Goal: Check status: Check status

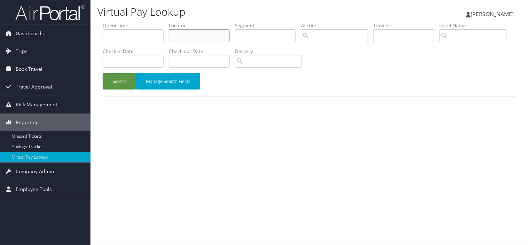
click at [204, 36] on input "text" at bounding box center [199, 35] width 61 height 13
paste input "NBZJVI"
click at [103, 73] on button "Search" at bounding box center [119, 81] width 33 height 16
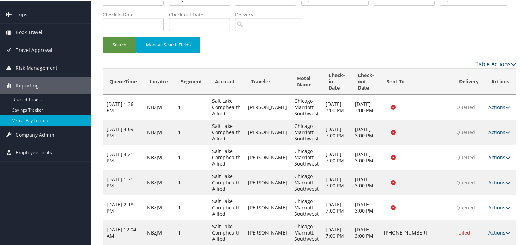
scroll to position [74, 0]
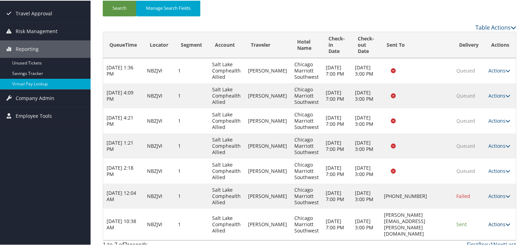
click at [496, 220] on link "Actions" at bounding box center [499, 223] width 22 height 7
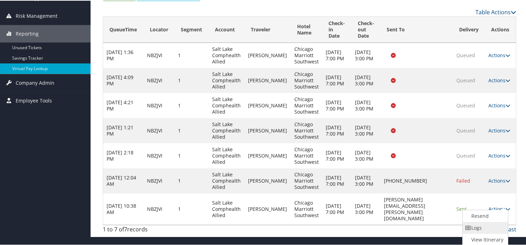
click at [483, 230] on link "Logs" at bounding box center [485, 227] width 44 height 12
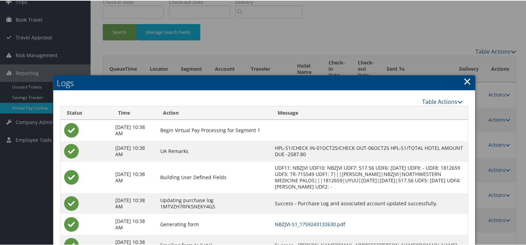
scroll to position [0, 0]
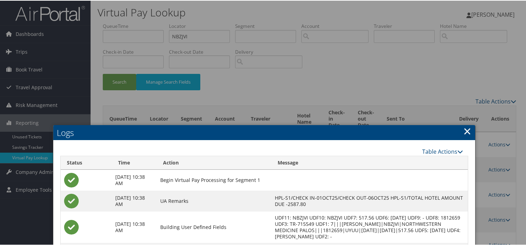
click at [465, 128] on link "×" at bounding box center [467, 130] width 8 height 14
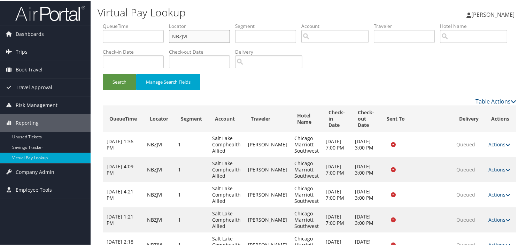
drag, startPoint x: 124, startPoint y: 40, endPoint x: 112, endPoint y: 42, distance: 12.0
click at [112, 22] on ul "QueueTime Locator NBZJVI Segment Account Traveler Hotel Name Check-in Date Chec…" at bounding box center [309, 22] width 413 height 0
paste input "UQDFUX"
click at [103, 73] on button "Search" at bounding box center [119, 81] width 33 height 16
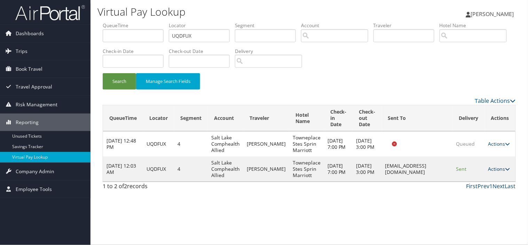
click at [495, 171] on link "Actions" at bounding box center [500, 168] width 22 height 7
click at [489, 189] on link "Logs" at bounding box center [487, 191] width 44 height 12
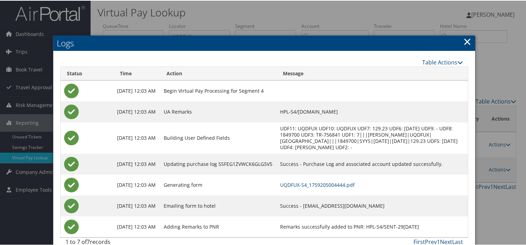
drag, startPoint x: 464, startPoint y: 39, endPoint x: 468, endPoint y: 51, distance: 13.1
click at [464, 39] on link "×" at bounding box center [467, 41] width 8 height 14
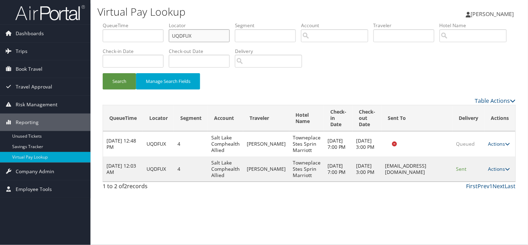
drag, startPoint x: 146, startPoint y: 36, endPoint x: 107, endPoint y: 37, distance: 39.0
click at [113, 22] on ul "QueueTime Locator UQDFUX Segment Account Traveler Hotel Name Check-in Date Chec…" at bounding box center [309, 22] width 413 height 0
paste input "HTJWRU"
type input "HTJWRU"
click at [103, 73] on button "Search" at bounding box center [119, 81] width 33 height 16
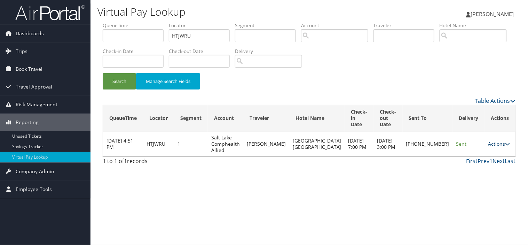
click at [497, 147] on link "Actions" at bounding box center [500, 143] width 22 height 7
click at [478, 169] on link "Logs" at bounding box center [479, 169] width 60 height 12
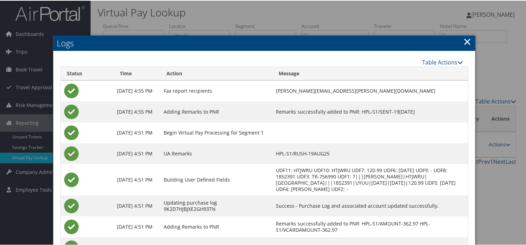
scroll to position [59, 0]
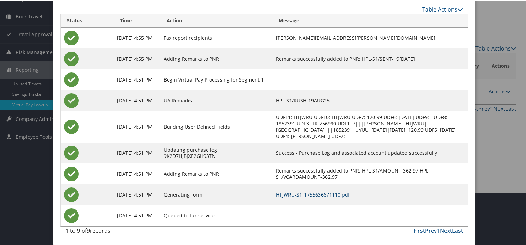
click at [324, 194] on link "HTJWRU-S1_1755636671110.pdf" at bounding box center [313, 194] width 74 height 7
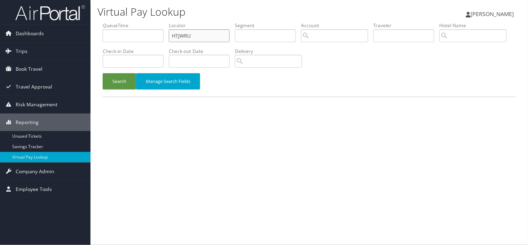
click at [201, 38] on input "HTJWRU" at bounding box center [199, 35] width 61 height 13
click at [103, 73] on button "Search" at bounding box center [119, 81] width 33 height 16
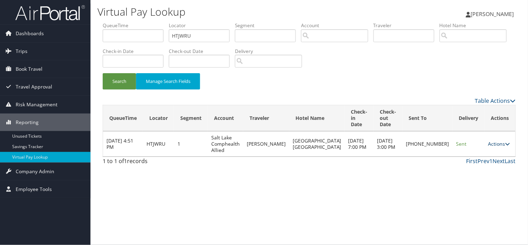
click at [492, 143] on link "Actions" at bounding box center [500, 143] width 22 height 7
click at [464, 167] on link "Logs" at bounding box center [475, 166] width 60 height 12
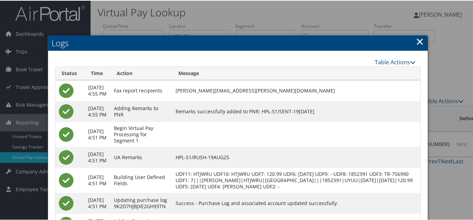
click at [416, 42] on link "×" at bounding box center [420, 41] width 8 height 14
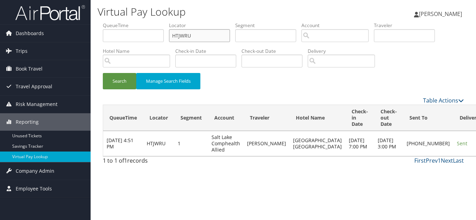
drag, startPoint x: 170, startPoint y: 36, endPoint x: 108, endPoint y: 46, distance: 63.1
click at [115, 22] on ul "QueueTime Locator HTJWRU Segment Account Traveler Hotel Name Check-in Date Chec…" at bounding box center [283, 22] width 361 height 0
paste input "JZQSEG"
click at [103, 73] on button "Search" at bounding box center [119, 81] width 33 height 16
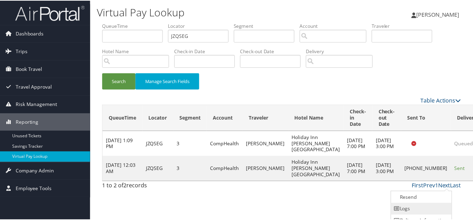
scroll to position [19, 0]
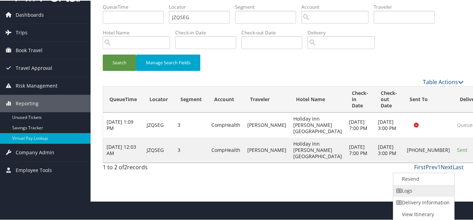
click at [428, 193] on link "Logs" at bounding box center [423, 191] width 60 height 12
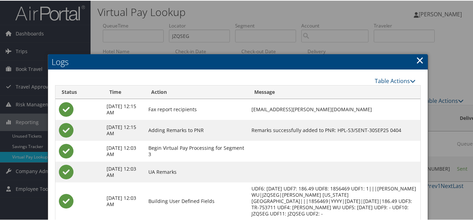
scroll to position [0, 0]
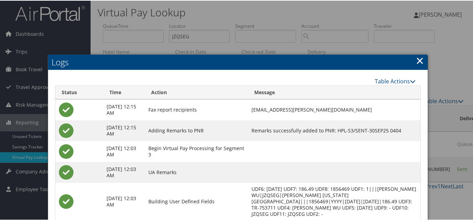
click at [419, 62] on link "×" at bounding box center [420, 60] width 8 height 14
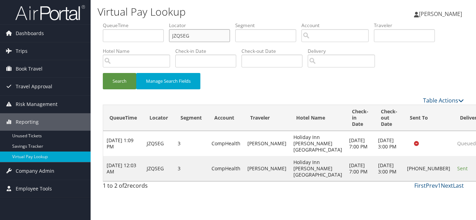
drag, startPoint x: 130, startPoint y: 40, endPoint x: 117, endPoint y: 41, distance: 13.0
click at [117, 22] on ul "QueueTime Locator JZQSEG Segment Account Traveler Hotel Name Check-in Date Chec…" at bounding box center [283, 22] width 361 height 0
paste input "YODWBW"
click at [103, 73] on button "Search" at bounding box center [119, 81] width 33 height 16
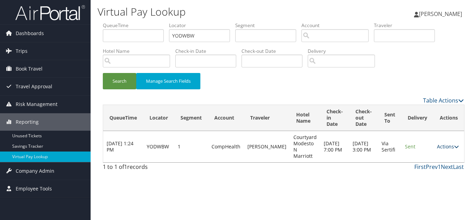
click at [447, 144] on link "Actions" at bounding box center [448, 147] width 22 height 7
click at [434, 166] on link "Logs" at bounding box center [434, 166] width 44 height 12
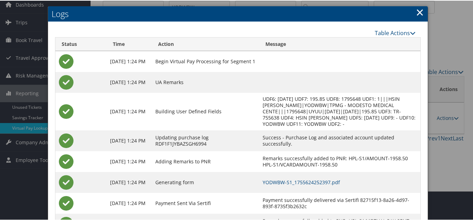
scroll to position [63, 0]
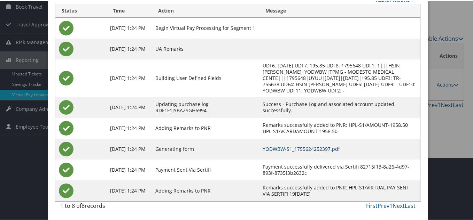
drag, startPoint x: 319, startPoint y: 149, endPoint x: 309, endPoint y: 144, distance: 11.8
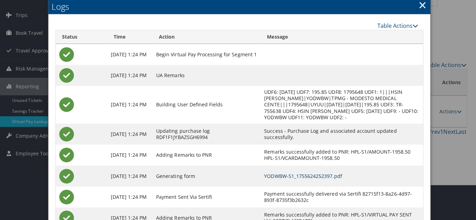
scroll to position [0, 0]
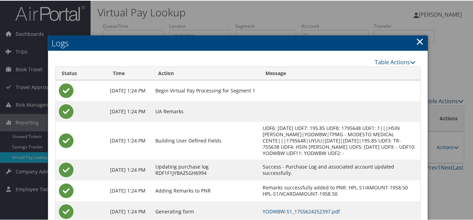
click at [423, 38] on h2 "Logs" at bounding box center [238, 42] width 380 height 15
click at [418, 39] on link "×" at bounding box center [420, 41] width 8 height 14
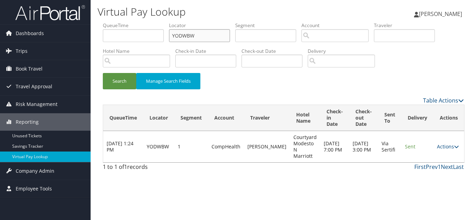
drag, startPoint x: 201, startPoint y: 36, endPoint x: 101, endPoint y: 36, distance: 100.3
click at [103, 36] on form "QueueTime Locator YODWBW Segment Account Traveler Hotel Name Check-in Date Chec…" at bounding box center [283, 59] width 361 height 75
paste input "EVSLE"
click at [103, 73] on button "Search" at bounding box center [119, 81] width 33 height 16
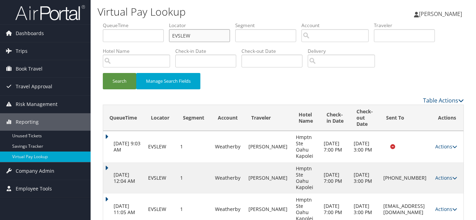
click at [198, 37] on input "EVSLEW" at bounding box center [199, 35] width 61 height 13
click at [194, 35] on input "EVSLEW" at bounding box center [199, 35] width 61 height 13
click at [103, 73] on button "Search" at bounding box center [119, 81] width 33 height 16
click at [446, 206] on link "Actions" at bounding box center [446, 209] width 22 height 7
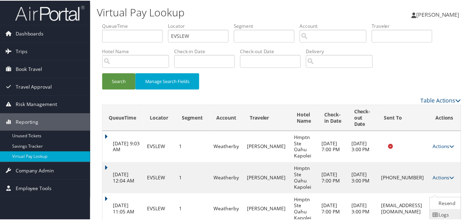
scroll to position [26, 0]
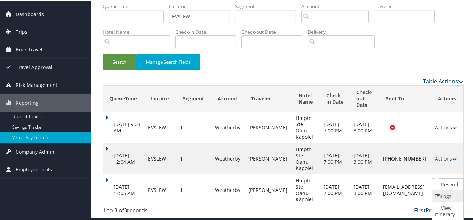
click at [446, 197] on link "Logs" at bounding box center [446, 196] width 29 height 12
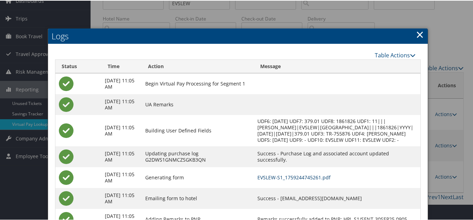
scroll to position [0, 0]
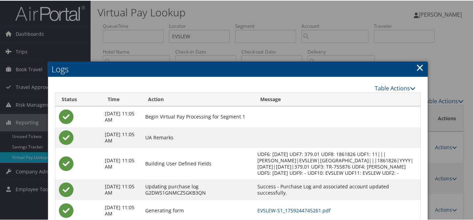
click at [418, 68] on link "×" at bounding box center [420, 67] width 8 height 14
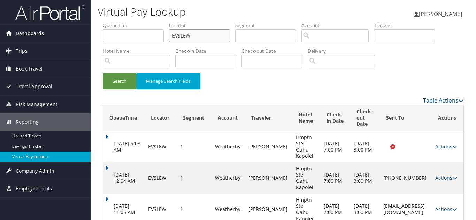
drag, startPoint x: 149, startPoint y: 38, endPoint x: 72, endPoint y: 40, distance: 77.0
click at [79, 38] on div "Dashboards AirPortal 360™ (Manager) My Travel Dashboard Trips Airtinerary® Look…" at bounding box center [238, 119] width 476 height 238
paste input "SFVPKN"
click at [103, 73] on button "Search" at bounding box center [119, 81] width 33 height 16
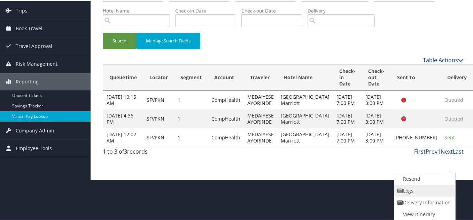
click at [415, 191] on link "Logs" at bounding box center [424, 191] width 60 height 12
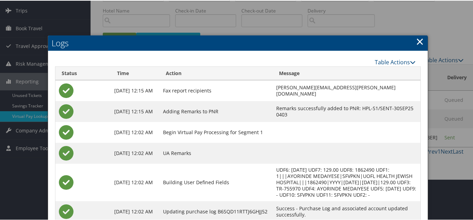
scroll to position [34, 0]
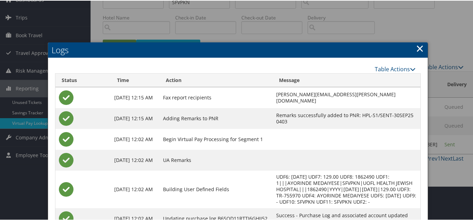
drag, startPoint x: 418, startPoint y: 49, endPoint x: 357, endPoint y: 39, distance: 61.3
click at [418, 49] on link "×" at bounding box center [420, 48] width 8 height 14
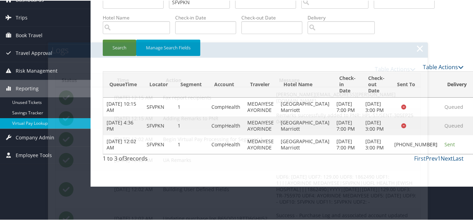
scroll to position [17, 0]
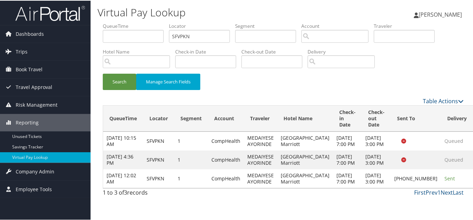
click at [266, 73] on div "Search Manage Search Fields" at bounding box center [283, 84] width 371 height 23
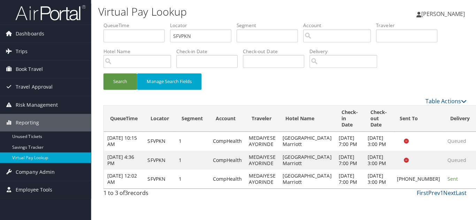
scroll to position [0, 0]
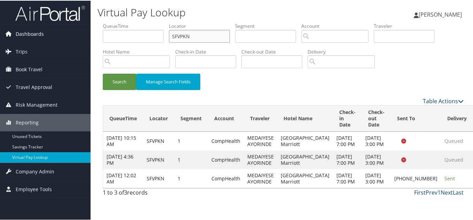
drag, startPoint x: 180, startPoint y: 36, endPoint x: 76, endPoint y: 38, distance: 104.2
click at [80, 36] on div "Dashboards AirPortal 360™ (Manager) My Travel Dashboard Trips Airtinerary® Look…" at bounding box center [238, 110] width 476 height 220
paste input "ICGJDG"
click at [103, 73] on button "Search" at bounding box center [119, 81] width 33 height 16
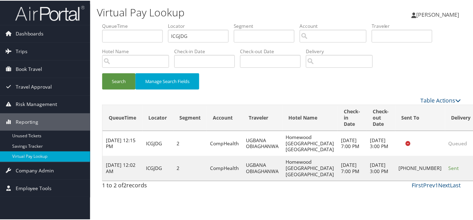
scroll to position [3, 0]
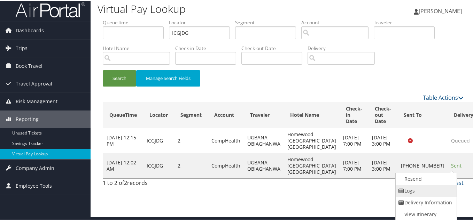
click at [426, 188] on link "Logs" at bounding box center [426, 191] width 60 height 12
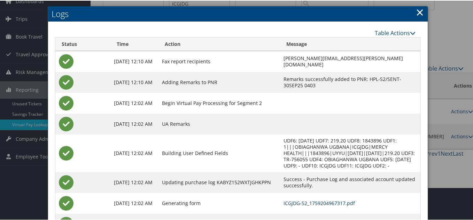
scroll to position [0, 0]
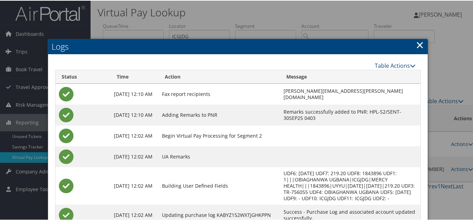
click at [416, 44] on link "×" at bounding box center [420, 44] width 8 height 14
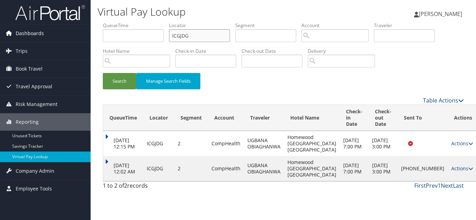
drag, startPoint x: 178, startPoint y: 36, endPoint x: 58, endPoint y: 26, distance: 120.5
click at [71, 26] on div "Dashboards AirPortal 360™ (Manager) My Travel Dashboard Trips Airtinerary® Look…" at bounding box center [238, 110] width 476 height 220
paste input "TR-756722"
click at [203, 39] on input "ICGJDG" at bounding box center [199, 35] width 61 height 13
click at [203, 38] on input "ICGJDG" at bounding box center [199, 35] width 61 height 13
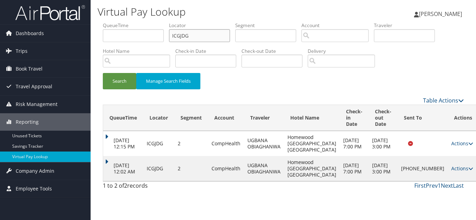
click at [203, 38] on input "ICGJDG" at bounding box center [199, 35] width 61 height 13
paste input "AKGUC"
click at [103, 73] on button "Search" at bounding box center [119, 81] width 33 height 16
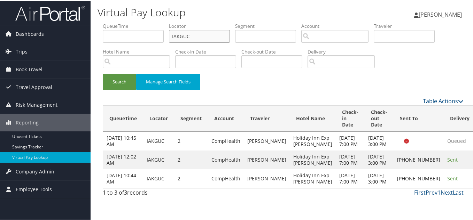
scroll to position [17, 0]
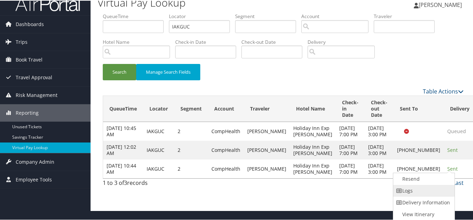
click at [432, 185] on link "Logs" at bounding box center [423, 191] width 60 height 12
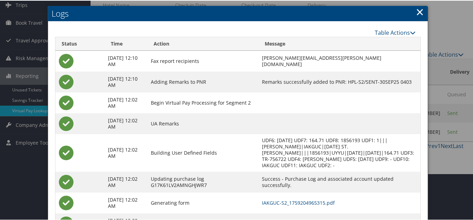
scroll to position [80, 0]
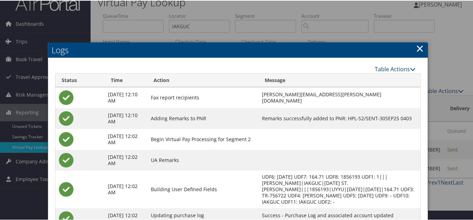
click at [418, 47] on link "×" at bounding box center [420, 48] width 8 height 14
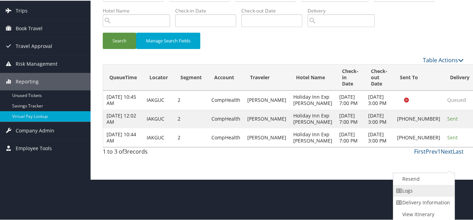
click at [417, 191] on link "Logs" at bounding box center [423, 191] width 60 height 12
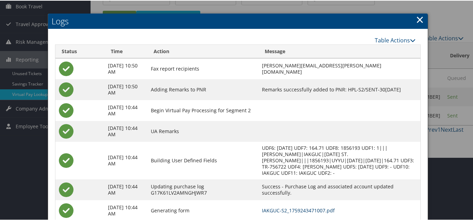
scroll to position [0, 0]
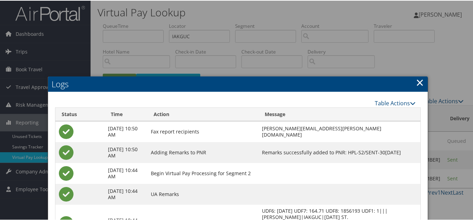
click at [421, 85] on link "×" at bounding box center [420, 82] width 8 height 14
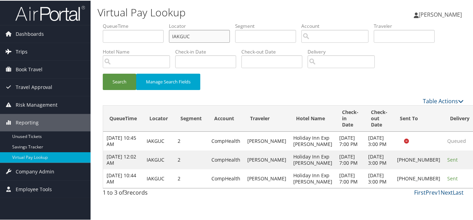
drag, startPoint x: 145, startPoint y: 38, endPoint x: 90, endPoint y: 45, distance: 55.1
click at [96, 42] on div "Virtual Pay Lookup [PERSON_NAME] [PERSON_NAME] My Settings Travel Agency Contac…" at bounding box center [283, 110] width 385 height 220
paste input "YRPFXR"
click at [103, 73] on button "Search" at bounding box center [119, 81] width 33 height 16
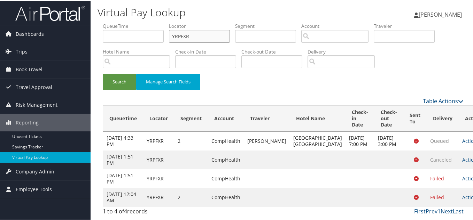
scroll to position [11, 0]
drag, startPoint x: 320, startPoint y: 81, endPoint x: 316, endPoint y: 81, distance: 3.8
click at [318, 81] on div "Search Manage Search Fields" at bounding box center [283, 84] width 371 height 23
drag, startPoint x: 143, startPoint y: 38, endPoint x: 77, endPoint y: 41, distance: 66.6
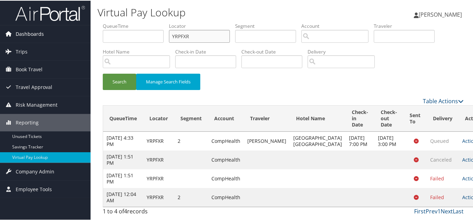
click at [82, 39] on div "Dashboards AirPortal 360™ (Manager) My Travel Dashboard Trips Airtinerary® Look…" at bounding box center [238, 110] width 476 height 220
paste input "LATQNK"
click at [103, 73] on button "Search" at bounding box center [119, 81] width 33 height 16
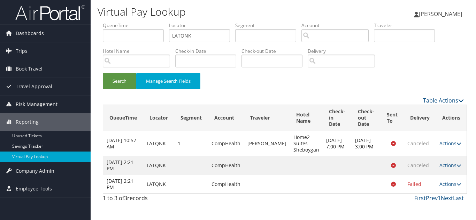
drag, startPoint x: 270, startPoint y: 86, endPoint x: 238, endPoint y: 74, distance: 33.4
click at [270, 86] on div "Search Manage Search Fields" at bounding box center [283, 84] width 371 height 23
drag, startPoint x: 85, startPoint y: 41, endPoint x: 59, endPoint y: 47, distance: 27.1
click at [62, 46] on div "Dashboards AirPortal 360™ (Manager) My Travel Dashboard Trips Airtinerary® Look…" at bounding box center [238, 110] width 476 height 220
paste input "QJXUQH"
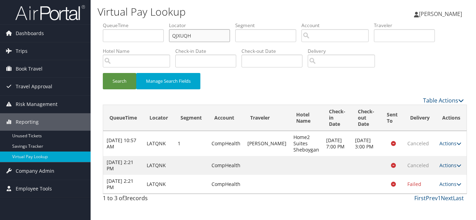
click at [103, 73] on button "Search" at bounding box center [119, 81] width 33 height 16
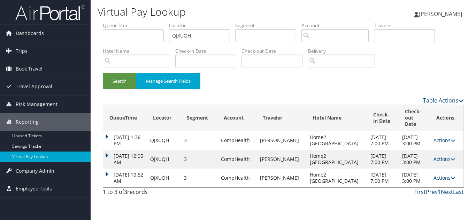
click at [440, 175] on link "Actions" at bounding box center [444, 178] width 22 height 7
click at [416, 192] on link "Logs" at bounding box center [427, 194] width 44 height 12
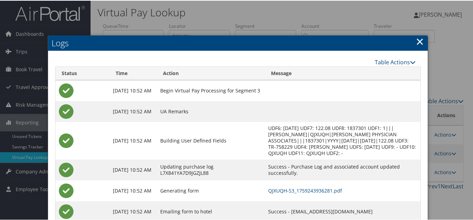
click at [417, 39] on link "×" at bounding box center [420, 41] width 8 height 14
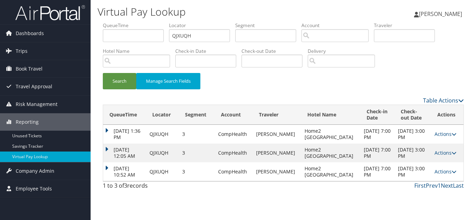
drag, startPoint x: 436, startPoint y: 174, endPoint x: 444, endPoint y: 176, distance: 8.2
click at [437, 174] on link "Actions" at bounding box center [445, 172] width 22 height 7
click at [425, 192] on link "Logs" at bounding box center [429, 194] width 44 height 12
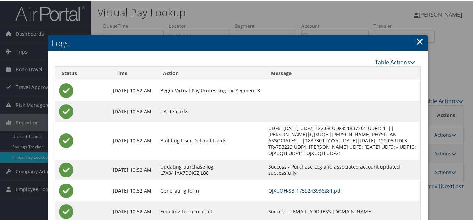
click at [416, 41] on link "×" at bounding box center [420, 41] width 8 height 14
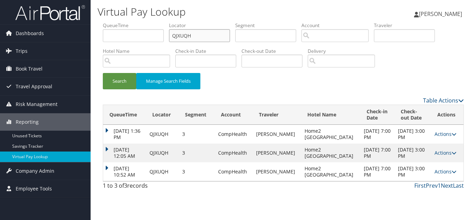
paste input "EVWEPW"
drag, startPoint x: 196, startPoint y: 34, endPoint x: 109, endPoint y: 49, distance: 88.3
click at [112, 22] on ul "QueueTime Locator QJXUQH Segment Account Traveler Hotel Name Check-in Date Chec…" at bounding box center [283, 22] width 361 height 0
click at [103, 73] on button "Search" at bounding box center [119, 81] width 33 height 16
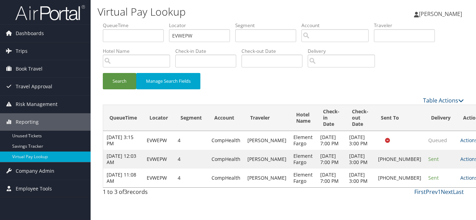
click at [460, 181] on link "Actions" at bounding box center [471, 178] width 22 height 7
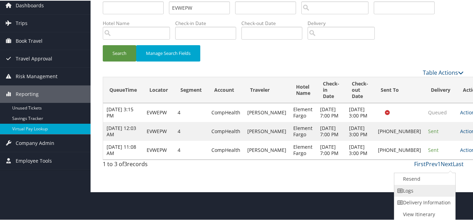
click at [408, 189] on link "Logs" at bounding box center [424, 191] width 60 height 12
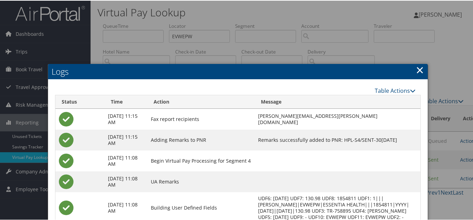
click at [420, 69] on link "×" at bounding box center [420, 69] width 8 height 14
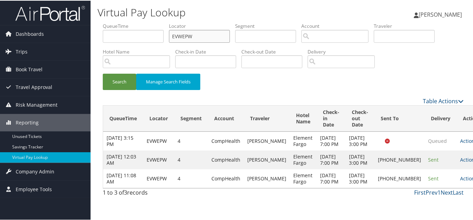
drag, startPoint x: 192, startPoint y: 34, endPoint x: 119, endPoint y: 31, distance: 72.5
click at [121, 22] on ul "QueueTime Locator EVWEPW Segment Account Traveler Hotel Name Check-in Date Chec…" at bounding box center [283, 22] width 361 height 0
paste input "HKNRMQ"
click at [103, 73] on button "Search" at bounding box center [119, 81] width 33 height 16
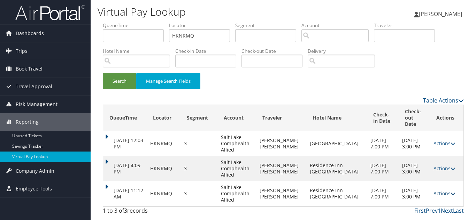
click at [438, 195] on link "Actions" at bounding box center [444, 194] width 22 height 7
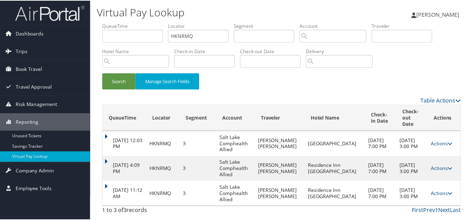
scroll to position [20, 0]
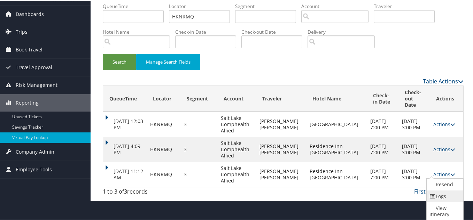
click at [445, 197] on link "Logs" at bounding box center [444, 196] width 35 height 12
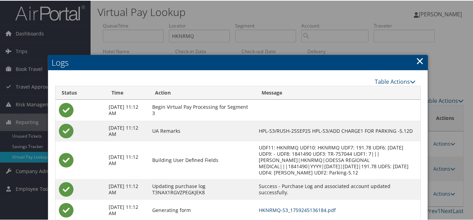
scroll to position [0, 0]
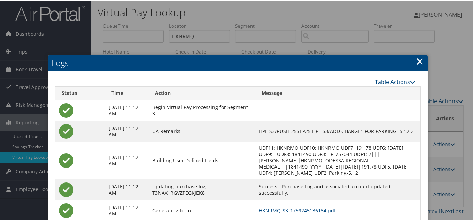
click at [420, 60] on link "×" at bounding box center [420, 61] width 8 height 14
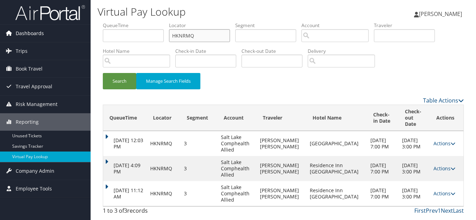
drag, startPoint x: 119, startPoint y: 36, endPoint x: 43, endPoint y: 37, distance: 75.9
click at [44, 37] on div "Dashboards AirPortal 360™ (Manager) My Travel Dashboard Trips Airtinerary® Look…" at bounding box center [238, 110] width 476 height 220
paste input "NPLXP"
type input "HNPLXP"
click at [103, 73] on button "Search" at bounding box center [119, 81] width 33 height 16
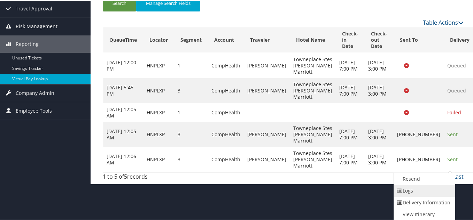
click at [420, 192] on link "Logs" at bounding box center [424, 191] width 60 height 12
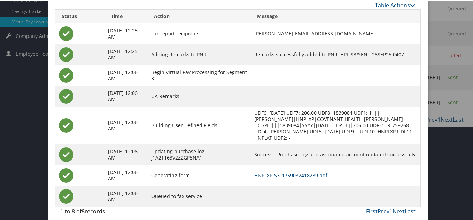
scroll to position [141, 0]
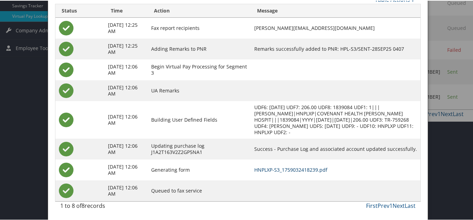
click at [298, 167] on link "HNPLXP-S3_1759032418239.pdf" at bounding box center [290, 169] width 73 height 7
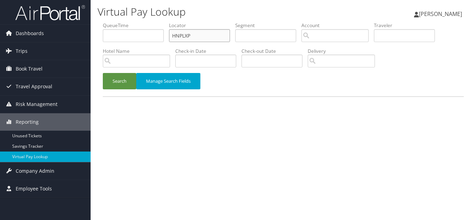
drag, startPoint x: 195, startPoint y: 37, endPoint x: 133, endPoint y: 38, distance: 61.7
click at [133, 22] on ul "QueueTime Locator HNPLXP Segment Account Traveler Hotel Name Check-in Date Chec…" at bounding box center [283, 22] width 361 height 0
paste input "FDIJJD"
click at [103, 73] on button "Search" at bounding box center [119, 81] width 33 height 16
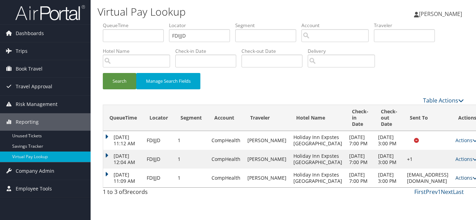
click at [455, 181] on link "Actions" at bounding box center [466, 178] width 22 height 7
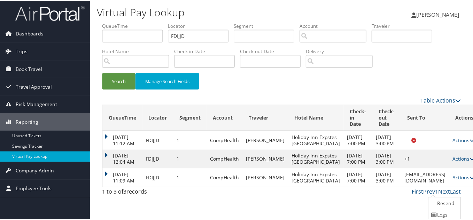
scroll to position [26, 0]
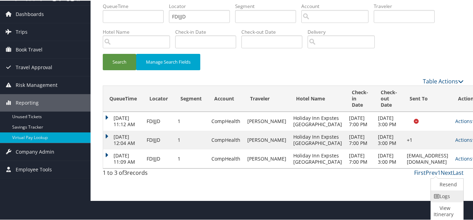
click at [444, 198] on link "Logs" at bounding box center [446, 196] width 31 height 12
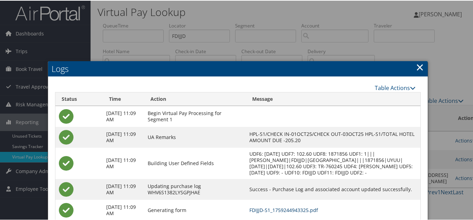
scroll to position [0, 0]
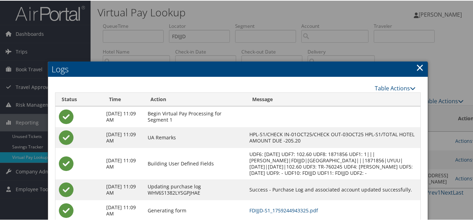
click at [416, 65] on link "×" at bounding box center [420, 67] width 8 height 14
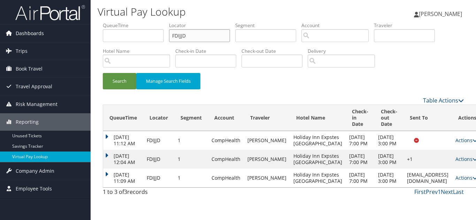
drag, startPoint x: 42, startPoint y: 37, endPoint x: 25, endPoint y: 37, distance: 17.1
click at [31, 37] on div "Dashboards AirPortal 360™ (Manager) My Travel Dashboard Trips Airtinerary® Look…" at bounding box center [238, 110] width 476 height 220
paste input "NCPII"
click at [103, 73] on button "Search" at bounding box center [119, 81] width 33 height 16
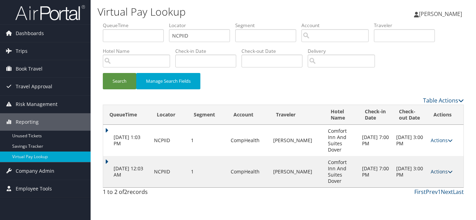
click at [435, 169] on link "Actions" at bounding box center [442, 172] width 22 height 7
click at [435, 184] on link "Logs" at bounding box center [427, 185] width 44 height 12
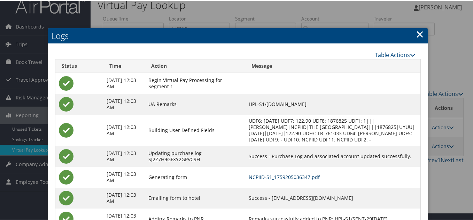
scroll to position [7, 0]
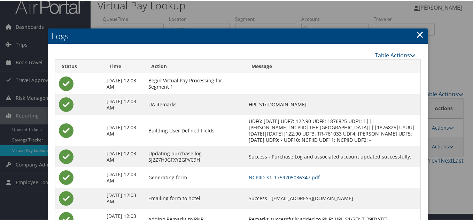
click at [418, 32] on link "×" at bounding box center [420, 34] width 8 height 14
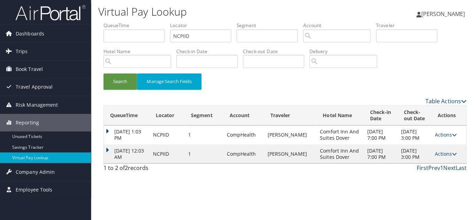
scroll to position [0, 0]
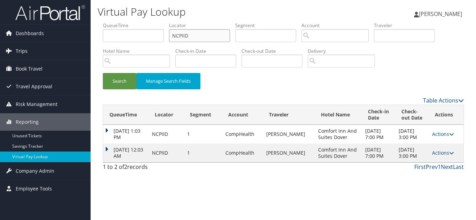
drag, startPoint x: 90, startPoint y: 51, endPoint x: 65, endPoint y: 56, distance: 25.3
click at [67, 55] on div "Dashboards AirPortal 360™ (Manager) My Travel Dashboard Trips Airtinerary® Look…" at bounding box center [238, 110] width 476 height 220
paste input "DFDLMY"
type input "DFDLMY"
click at [103, 73] on button "Search" at bounding box center [119, 81] width 33 height 16
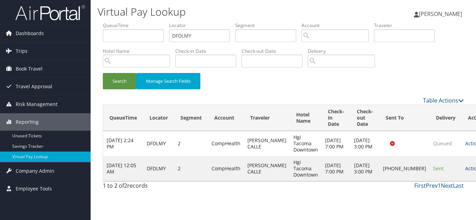
click at [465, 172] on link "Actions" at bounding box center [476, 168] width 22 height 7
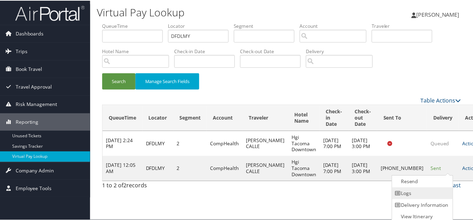
scroll to position [3, 0]
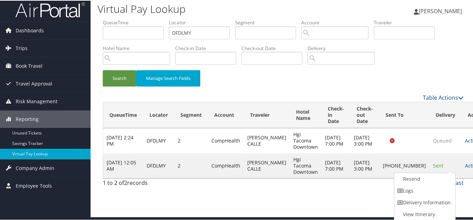
click at [429, 191] on link "Logs" at bounding box center [424, 191] width 60 height 12
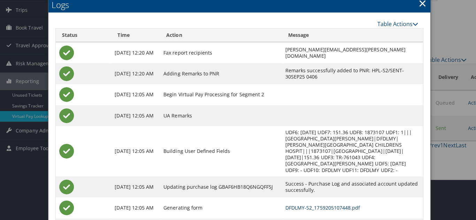
scroll to position [0, 0]
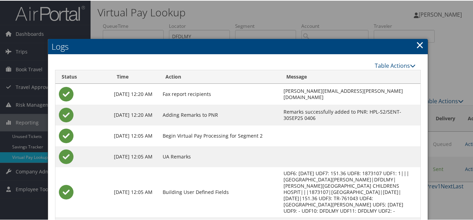
click at [416, 45] on link "×" at bounding box center [420, 44] width 8 height 14
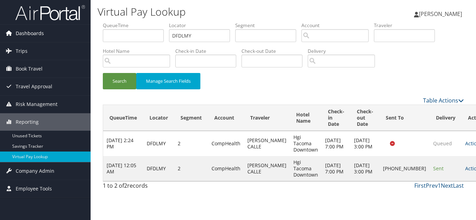
click at [31, 36] on span "Dashboards" at bounding box center [30, 33] width 28 height 17
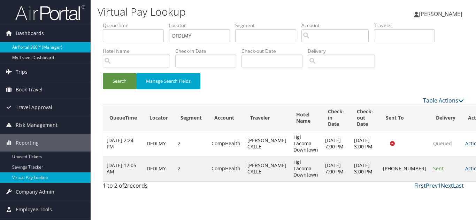
click at [33, 48] on link "AirPortal 360™ (Manager)" at bounding box center [45, 47] width 91 height 10
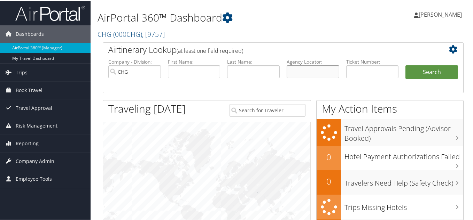
click at [317, 71] on input "text" at bounding box center [313, 71] width 53 height 13
paste input "CISBKP"
type input "CISBKP"
click at [405, 65] on button "Search" at bounding box center [431, 72] width 53 height 14
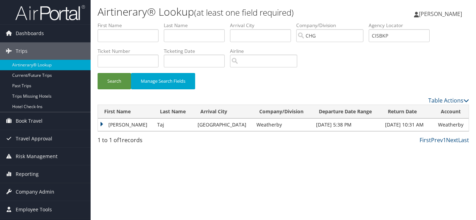
click at [104, 124] on td "Nauman" at bounding box center [126, 125] width 56 height 13
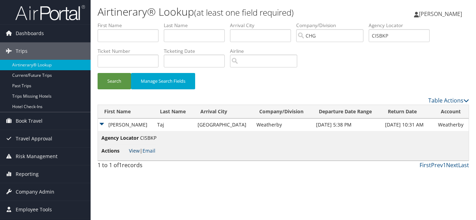
click at [131, 149] on link "View" at bounding box center [134, 151] width 11 height 7
click at [31, 173] on span "Reporting" at bounding box center [27, 174] width 23 height 17
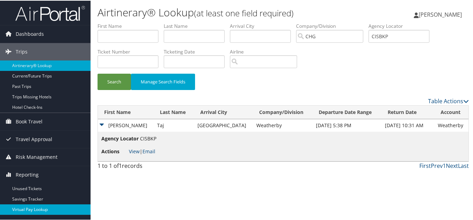
scroll to position [30, 0]
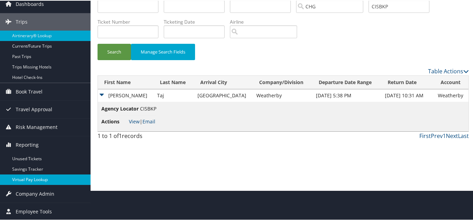
click at [31, 178] on link "Virtual Pay Lookup" at bounding box center [45, 179] width 91 height 10
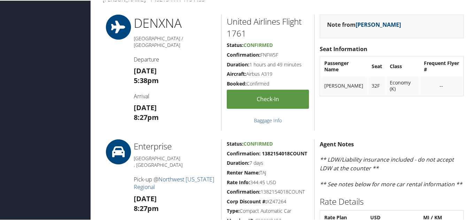
scroll to position [104, 0]
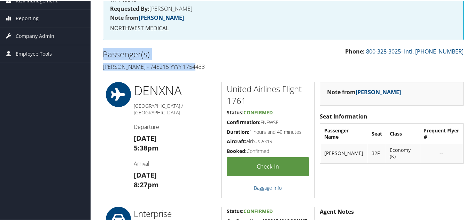
drag, startPoint x: 196, startPoint y: 65, endPoint x: 101, endPoint y: 51, distance: 95.8
click at [101, 51] on div "Passenger(s) [PERSON_NAME] - 745215 YYYY 1754433" at bounding box center [191, 60] width 186 height 26
click at [206, 68] on h4 "[PERSON_NAME] - 745215 YYYY 1754433" at bounding box center [190, 66] width 175 height 8
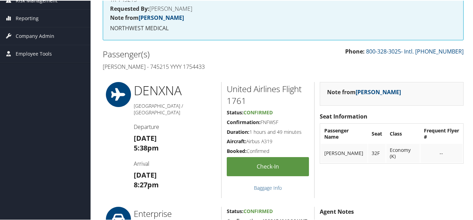
drag, startPoint x: 104, startPoint y: 54, endPoint x: 113, endPoint y: 54, distance: 8.4
click at [111, 54] on h2 "Passenger(s)" at bounding box center [190, 54] width 175 height 12
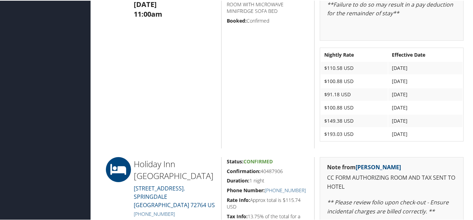
scroll to position [453, 0]
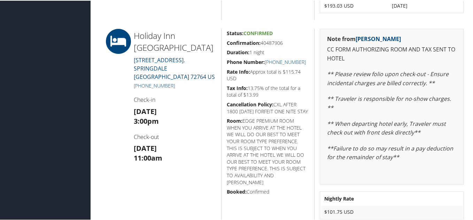
drag, startPoint x: 185, startPoint y: 95, endPoint x: 177, endPoint y: 82, distance: 15.2
click at [184, 94] on div "Holiday Inn [GEOGRAPHIC_DATA] [STREET_ADDRESS]. [GEOGRAPHIC_DATA] AR 72764 US […" at bounding box center [175, 127] width 93 height 198
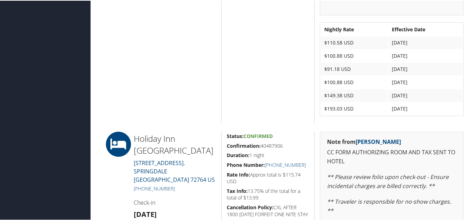
scroll to position [592, 0]
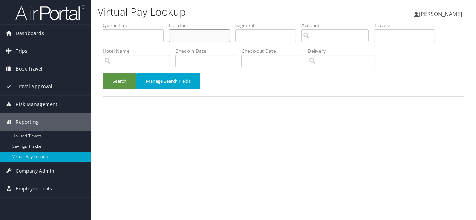
click at [182, 35] on input "text" at bounding box center [199, 35] width 61 height 13
paste input "TR-761560"
type input "TR-761560"
click at [200, 36] on input "text" at bounding box center [199, 35] width 61 height 13
paste input "EEMCKJ"
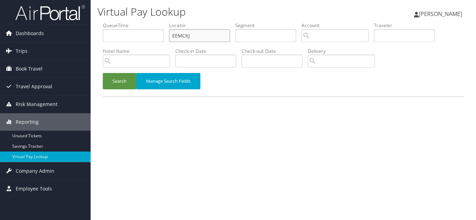
click at [103, 73] on button "Search" at bounding box center [119, 81] width 33 height 16
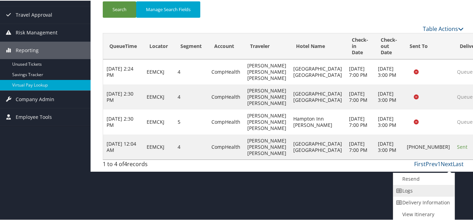
click at [416, 195] on link "Logs" at bounding box center [423, 191] width 60 height 12
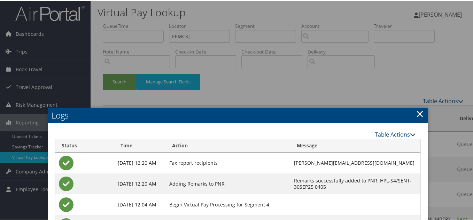
drag, startPoint x: 417, startPoint y: 114, endPoint x: 116, endPoint y: 1, distance: 321.4
click at [417, 114] on link "×" at bounding box center [420, 113] width 8 height 14
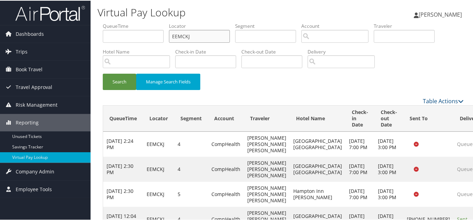
drag, startPoint x: 155, startPoint y: 36, endPoint x: 139, endPoint y: 32, distance: 16.5
click at [139, 22] on ul "QueueTime Locator EEMCKJ Segment Account Traveler Hotel Name Check-in Date Chec…" at bounding box center [283, 22] width 361 height 0
paste input "GGWZUY"
click at [103, 73] on button "Search" at bounding box center [119, 81] width 33 height 16
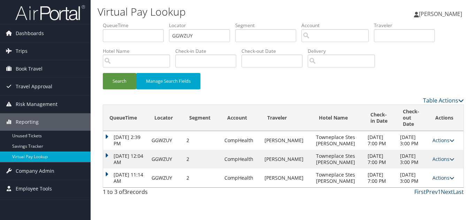
click at [449, 181] on icon at bounding box center [451, 178] width 5 height 5
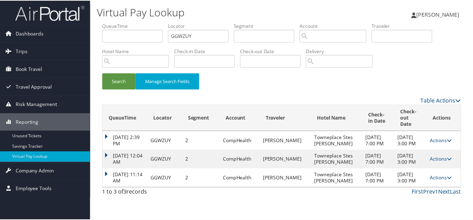
scroll to position [14, 0]
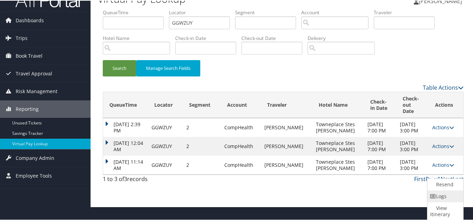
click at [445, 199] on link "Logs" at bounding box center [444, 196] width 34 height 12
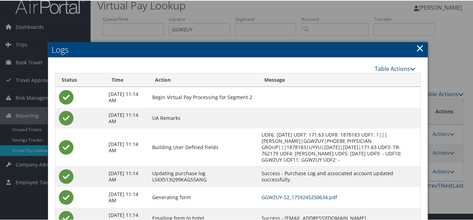
scroll to position [0, 0]
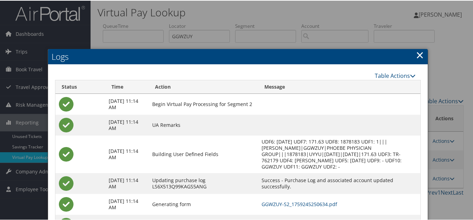
click at [420, 53] on link "×" at bounding box center [420, 54] width 8 height 14
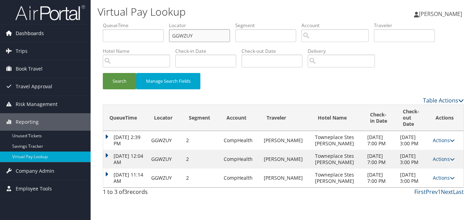
drag, startPoint x: 203, startPoint y: 37, endPoint x: 61, endPoint y: 39, distance: 141.8
click at [63, 38] on div "Dashboards AirPortal 360™ (Manager) My Travel Dashboard Trips Airtinerary® Look…" at bounding box center [238, 110] width 476 height 220
paste input "KNWKCI"
click at [103, 73] on button "Search" at bounding box center [119, 81] width 33 height 16
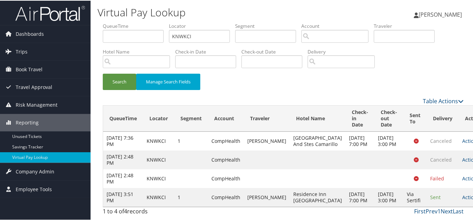
click at [462, 197] on link "Actions" at bounding box center [473, 197] width 22 height 7
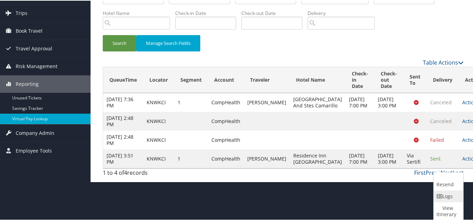
click at [450, 195] on link "Logs" at bounding box center [448, 196] width 28 height 12
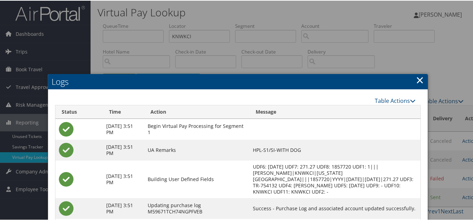
click at [419, 80] on link "×" at bounding box center [420, 79] width 8 height 14
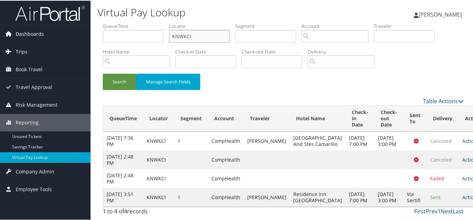
drag, startPoint x: 117, startPoint y: 34, endPoint x: 76, endPoint y: 35, distance: 41.1
click at [90, 33] on div "Dashboards AirPortal 360™ (Manager) My Travel Dashboard Trips Airtinerary® Look…" at bounding box center [238, 110] width 476 height 220
paste input "AYLBPA"
click at [103, 73] on button "Search" at bounding box center [119, 81] width 33 height 16
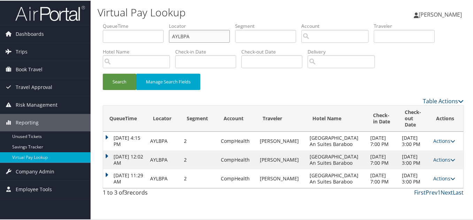
scroll to position [11, 0]
click at [439, 181] on link "Actions" at bounding box center [444, 178] width 22 height 7
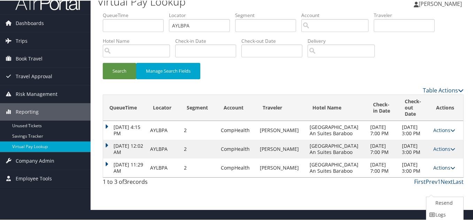
scroll to position [29, 0]
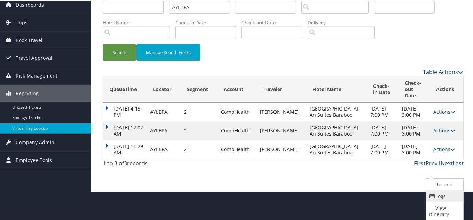
click at [444, 197] on link "Logs" at bounding box center [443, 196] width 35 height 12
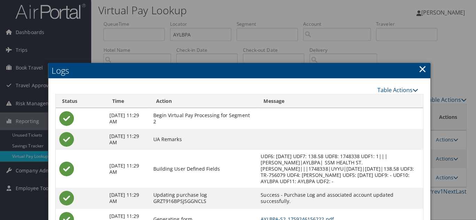
scroll to position [0, 0]
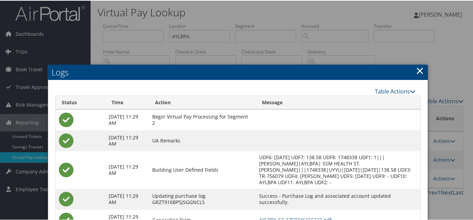
click at [421, 71] on link "×" at bounding box center [420, 70] width 8 height 14
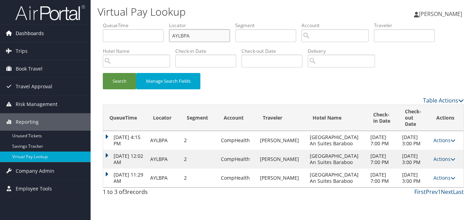
drag, startPoint x: 201, startPoint y: 34, endPoint x: 59, endPoint y: 41, distance: 142.3
click at [65, 38] on div "Dashboards AirPortal 360™ (Manager) My Travel Dashboard Trips Airtinerary® Look…" at bounding box center [238, 110] width 476 height 220
paste input "TCBUT"
click at [103, 73] on button "Search" at bounding box center [119, 81] width 33 height 16
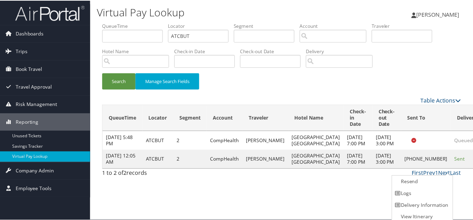
scroll to position [3, 0]
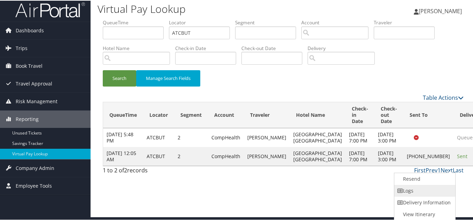
click at [428, 191] on link "Logs" at bounding box center [424, 191] width 60 height 12
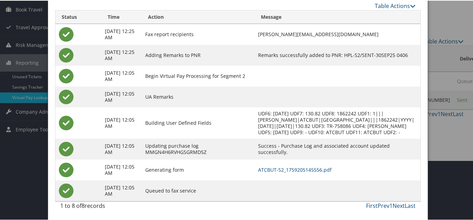
scroll to position [66, 0]
drag, startPoint x: 79, startPoint y: 48, endPoint x: 85, endPoint y: 25, distance: 23.4
click at [79, 47] on td at bounding box center [78, 54] width 46 height 21
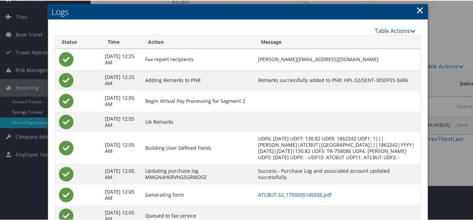
scroll to position [0, 0]
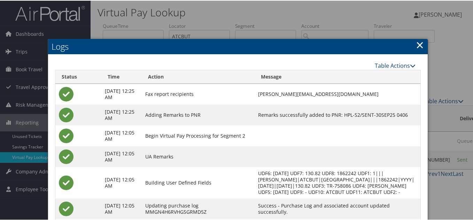
click at [417, 46] on link "×" at bounding box center [420, 44] width 8 height 14
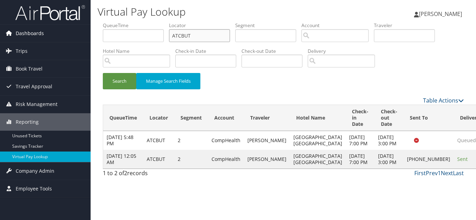
drag, startPoint x: 131, startPoint y: 36, endPoint x: 36, endPoint y: 36, distance: 95.4
click at [43, 34] on div "Dashboards AirPortal 360™ (Manager) My Travel Dashboard Trips Airtinerary® Look…" at bounding box center [238, 110] width 476 height 220
paste input "HXAXKN"
click at [103, 73] on button "Search" at bounding box center [119, 81] width 33 height 16
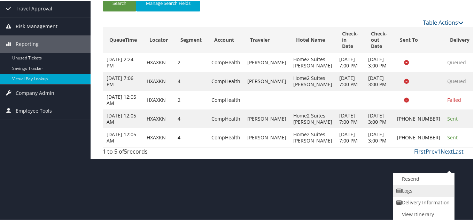
click at [417, 192] on link "Logs" at bounding box center [423, 191] width 60 height 12
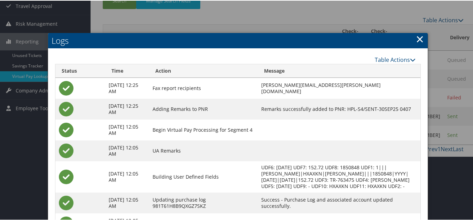
scroll to position [31, 0]
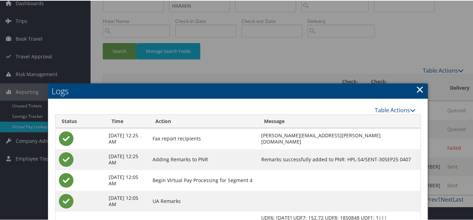
click at [416, 90] on link "×" at bounding box center [420, 89] width 8 height 14
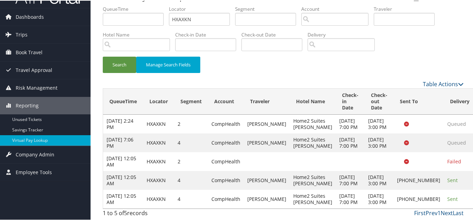
scroll to position [0, 0]
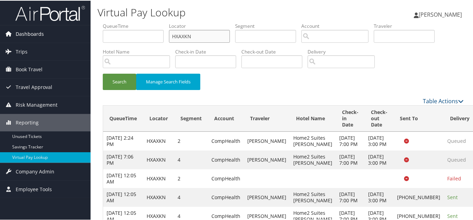
drag, startPoint x: 197, startPoint y: 35, endPoint x: 57, endPoint y: 37, distance: 140.0
click at [57, 37] on div "Dashboards AirPortal 360™ (Manager) My Travel Dashboard Trips Airtinerary® Look…" at bounding box center [238, 119] width 476 height 238
paste input "DQEGCA"
click at [103, 73] on button "Search" at bounding box center [119, 81] width 33 height 16
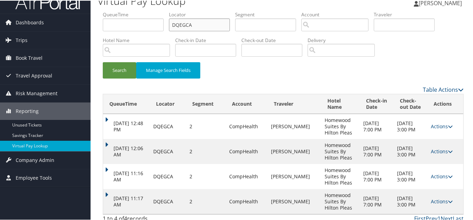
scroll to position [17, 0]
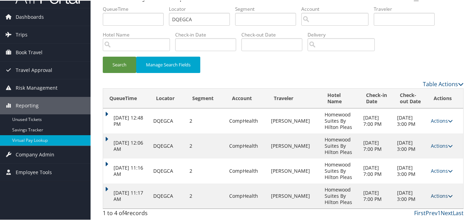
click at [444, 196] on link "Actions" at bounding box center [442, 195] width 22 height 7
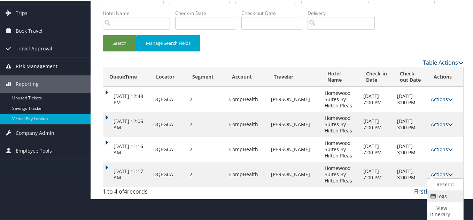
click at [441, 199] on link "Logs" at bounding box center [444, 196] width 34 height 12
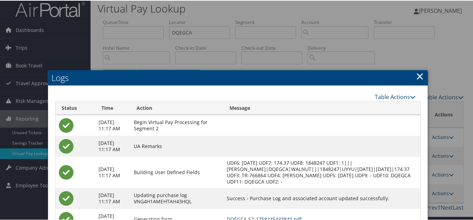
scroll to position [0, 0]
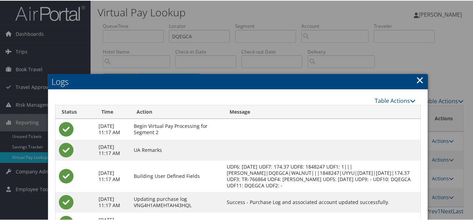
click at [417, 80] on link "×" at bounding box center [420, 79] width 8 height 14
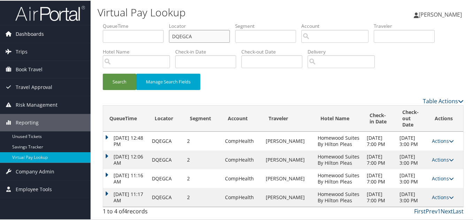
drag, startPoint x: 97, startPoint y: 37, endPoint x: 90, endPoint y: 39, distance: 7.1
click at [92, 38] on div "Virtual Pay Lookup [PERSON_NAME] [PERSON_NAME] My Settings Travel Agency Contac…" at bounding box center [283, 110] width 385 height 220
paste input "SHMEPE"
click at [103, 73] on button "Search" at bounding box center [119, 81] width 33 height 16
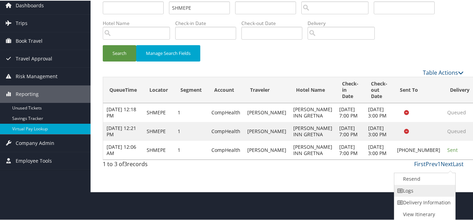
click at [411, 194] on link "Logs" at bounding box center [424, 191] width 60 height 12
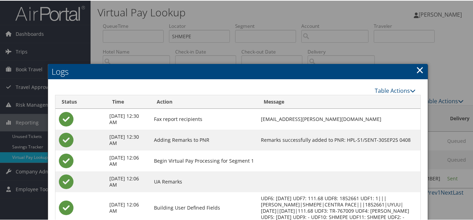
click at [420, 70] on link "×" at bounding box center [420, 69] width 8 height 14
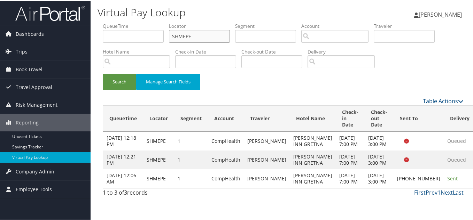
drag, startPoint x: 144, startPoint y: 39, endPoint x: 95, endPoint y: 45, distance: 48.7
click at [111, 22] on ul "QueueTime Locator SHMEPE Segment Account Traveler Hotel Name Check-in Date Chec…" at bounding box center [283, 22] width 361 height 0
paste input "MFOUKQ"
click at [103, 73] on button "Search" at bounding box center [119, 81] width 33 height 16
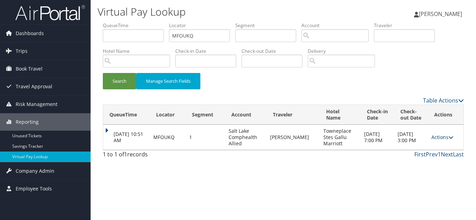
click at [437, 139] on link "Actions" at bounding box center [442, 137] width 22 height 7
click at [432, 158] on link "Logs" at bounding box center [428, 160] width 44 height 12
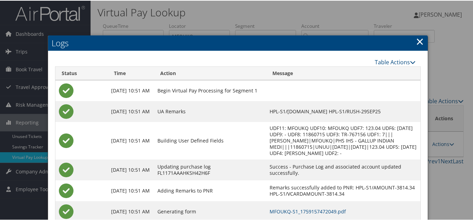
drag, startPoint x: 419, startPoint y: 40, endPoint x: 333, endPoint y: 51, distance: 87.4
click at [410, 45] on div "Logs Table Actions Loading... Status Time Action Message [DATE] 10:51 AM Begin …" at bounding box center [238, 159] width 381 height 248
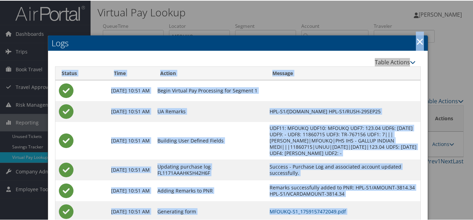
click at [422, 38] on h2 "Logs" at bounding box center [238, 42] width 380 height 15
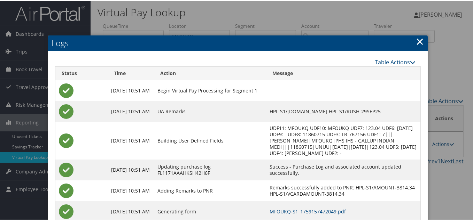
click at [417, 41] on link "×" at bounding box center [420, 41] width 8 height 14
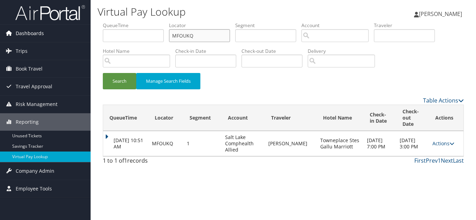
drag, startPoint x: 68, startPoint y: 35, endPoint x: 44, endPoint y: 38, distance: 24.2
click at [48, 37] on div "Dashboards AirPortal 360™ (Manager) My Travel Dashboard Trips Airtinerary® Look…" at bounding box center [238, 110] width 476 height 220
paste input "YZBE"
click at [103, 73] on button "Search" at bounding box center [119, 81] width 33 height 16
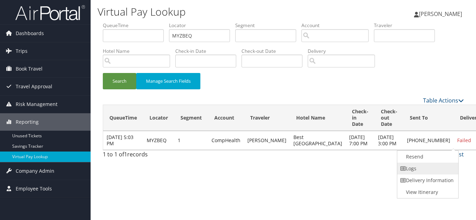
click at [416, 169] on link "Logs" at bounding box center [427, 169] width 60 height 12
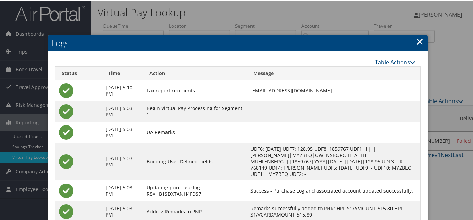
click at [418, 39] on link "×" at bounding box center [420, 41] width 8 height 14
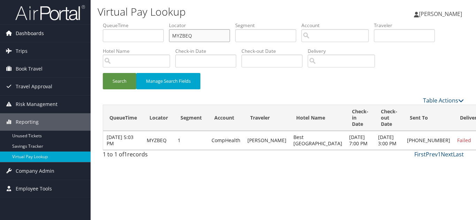
drag, startPoint x: 190, startPoint y: 35, endPoint x: 76, endPoint y: 37, distance: 113.9
click at [85, 35] on div "Dashboards AirPortal 360™ (Manager) My Travel Dashboard Trips Airtinerary® Look…" at bounding box center [238, 110] width 476 height 220
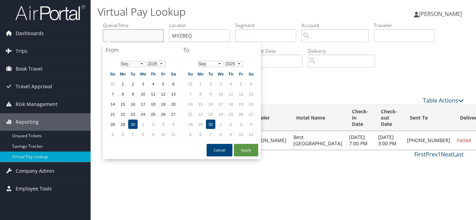
drag, startPoint x: 154, startPoint y: 34, endPoint x: 184, endPoint y: 34, distance: 30.0
click at [156, 34] on input "text" at bounding box center [133, 35] width 61 height 13
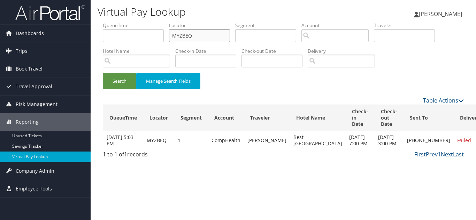
click at [202, 34] on input "MYZBEQ" at bounding box center [199, 35] width 61 height 13
drag, startPoint x: 214, startPoint y: 34, endPoint x: 77, endPoint y: 34, distance: 136.9
click at [77, 34] on div "Dashboards AirPortal 360™ (Manager) My Travel Dashboard Trips Airtinerary® Look…" at bounding box center [238, 110] width 476 height 220
paste input "TR-754020"
click at [195, 36] on input "MYZBEQ" at bounding box center [199, 35] width 61 height 13
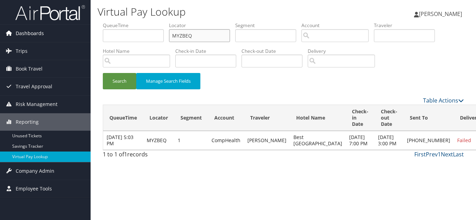
drag, startPoint x: 200, startPoint y: 36, endPoint x: 64, endPoint y: 34, distance: 136.2
click at [64, 34] on div "Dashboards AirPortal 360™ (Manager) My Travel Dashboard Trips Airtinerary® Look…" at bounding box center [238, 110] width 476 height 220
paste input "NDYDAH"
click at [103, 73] on button "Search" at bounding box center [119, 81] width 33 height 16
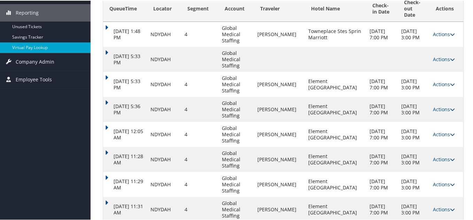
scroll to position [117, 0]
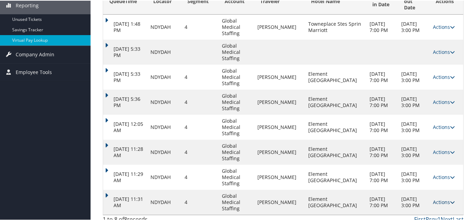
click at [450, 200] on icon at bounding box center [452, 202] width 5 height 5
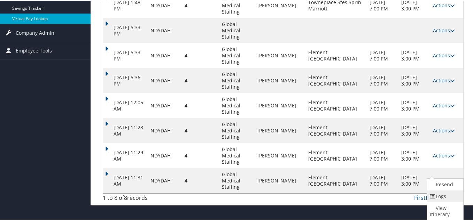
click at [441, 197] on link "Logs" at bounding box center [444, 196] width 34 height 12
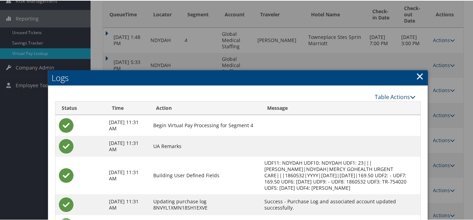
scroll to position [103, 0]
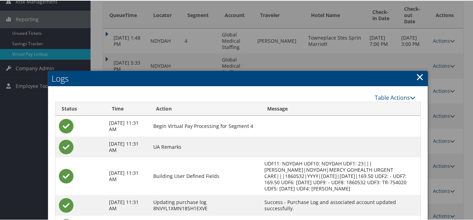
click at [416, 75] on link "×" at bounding box center [420, 76] width 8 height 14
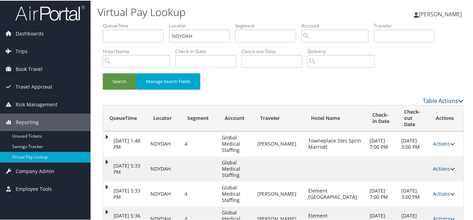
scroll to position [0, 0]
drag, startPoint x: 202, startPoint y: 39, endPoint x: 52, endPoint y: 26, distance: 150.0
click at [53, 26] on div "Dashboards AirPortal 360™ (Manager) My Travel Dashboard Trips Airtinerary® Look…" at bounding box center [238, 172] width 476 height 344
paste input "TR-699689"
click at [215, 38] on input "NDYDAH" at bounding box center [199, 35] width 61 height 13
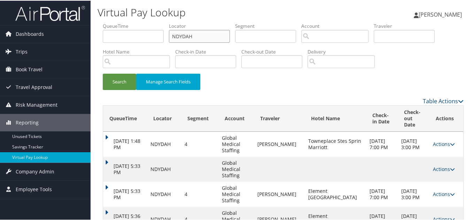
click at [213, 38] on input "NDYDAH" at bounding box center [199, 35] width 61 height 13
click at [212, 38] on input "NDYDAH" at bounding box center [199, 35] width 61 height 13
paste input "UWEWAC"
click at [103, 73] on button "Search" at bounding box center [119, 81] width 33 height 16
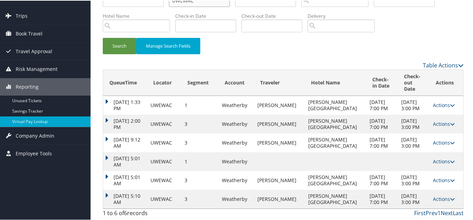
scroll to position [42, 0]
click at [440, 199] on link "Actions" at bounding box center [444, 198] width 22 height 7
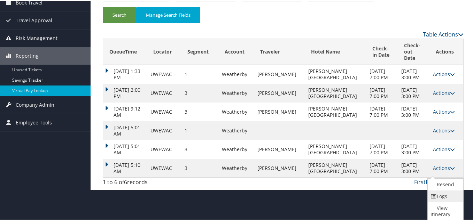
click at [447, 198] on link "Logs" at bounding box center [445, 196] width 34 height 12
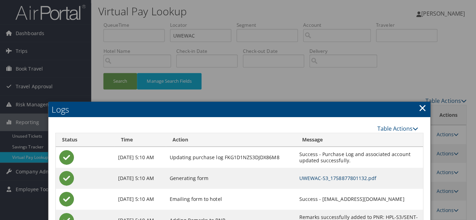
scroll to position [0, 0]
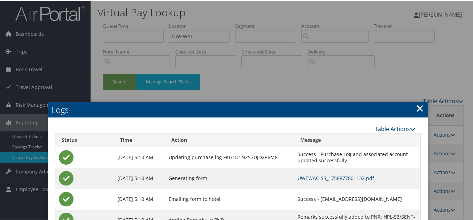
click at [417, 107] on link "×" at bounding box center [420, 108] width 8 height 14
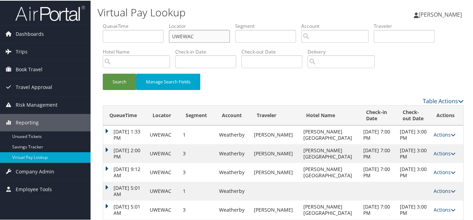
drag, startPoint x: 203, startPoint y: 38, endPoint x: 96, endPoint y: 44, distance: 107.4
click at [108, 22] on ul "QueueTime Locator UWEWAC Segment Account Traveler Hotel Name Check-in Date Chec…" at bounding box center [283, 22] width 361 height 0
paste input "ARBJHN"
click at [103, 73] on button "Search" at bounding box center [119, 81] width 33 height 16
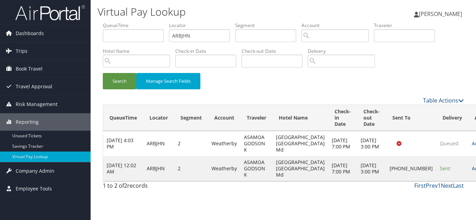
click at [472, 172] on link "Actions" at bounding box center [483, 168] width 22 height 7
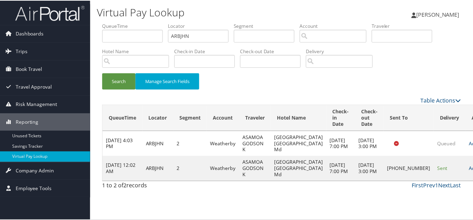
scroll to position [10, 0]
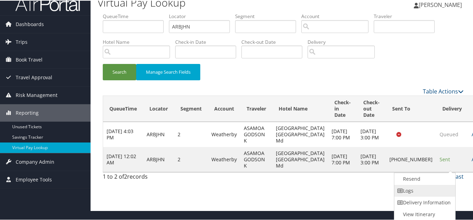
click at [431, 192] on link "Logs" at bounding box center [424, 191] width 60 height 12
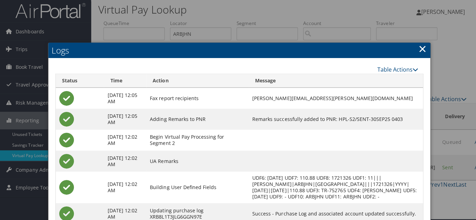
scroll to position [0, 0]
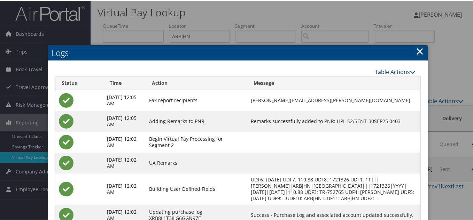
drag, startPoint x: 418, startPoint y: 48, endPoint x: 417, endPoint y: 53, distance: 4.9
click at [418, 48] on link "×" at bounding box center [420, 51] width 8 height 14
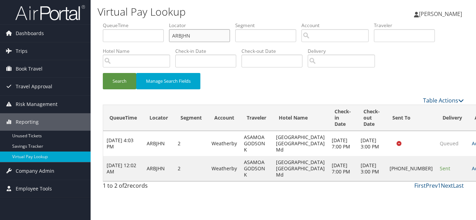
drag, startPoint x: 161, startPoint y: 40, endPoint x: 94, endPoint y: 45, distance: 67.4
click at [104, 22] on ul "QueueTime Locator ARBJHN Segment Account Traveler Hotel Name Check-in Date Chec…" at bounding box center [283, 22] width 361 height 0
paste input "WXSJBX"
click at [103, 73] on button "Search" at bounding box center [119, 81] width 33 height 16
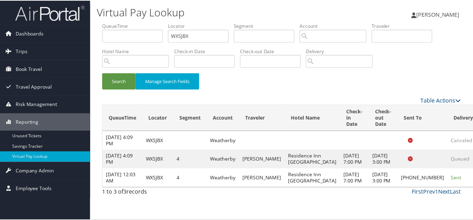
scroll to position [22, 0]
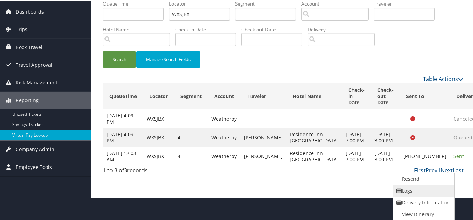
click at [418, 193] on link "Logs" at bounding box center [423, 191] width 60 height 12
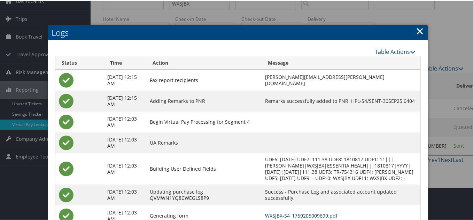
scroll to position [0, 0]
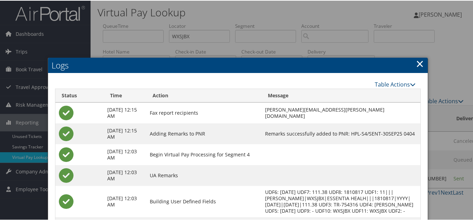
drag, startPoint x: 418, startPoint y: 64, endPoint x: 423, endPoint y: 71, distance: 8.8
click at [418, 64] on link "×" at bounding box center [420, 63] width 8 height 14
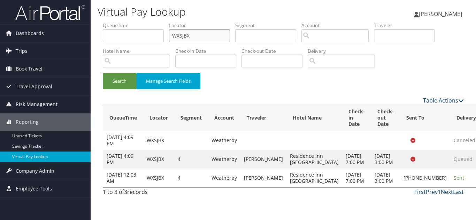
paste input "MDGCWK"
drag, startPoint x: 198, startPoint y: 37, endPoint x: 63, endPoint y: 45, distance: 135.1
click at [65, 45] on div "Dashboards AirPortal 360™ (Manager) My Travel Dashboard Trips Airtinerary® Look…" at bounding box center [238, 110] width 476 height 220
click at [103, 73] on button "Search" at bounding box center [119, 81] width 33 height 16
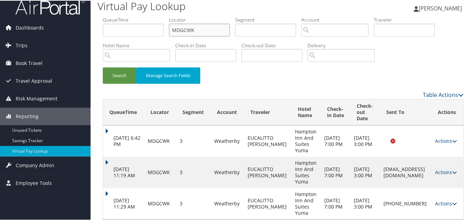
scroll to position [17, 0]
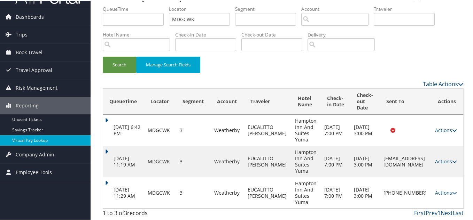
drag, startPoint x: 443, startPoint y: 160, endPoint x: 447, endPoint y: 161, distance: 4.0
click at [444, 160] on link "Actions" at bounding box center [446, 161] width 22 height 7
click at [449, 190] on link "Logs" at bounding box center [447, 190] width 28 height 12
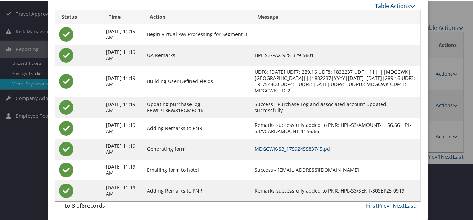
scroll to position [0, 0]
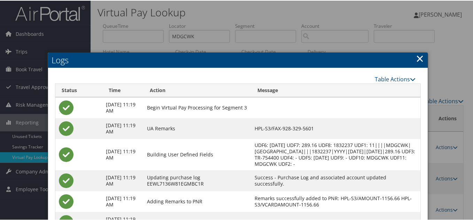
click at [418, 58] on link "×" at bounding box center [420, 58] width 8 height 14
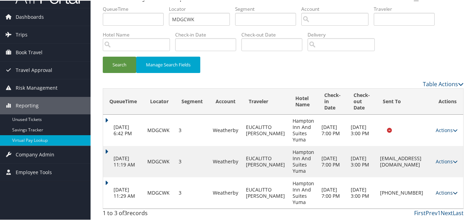
click at [449, 193] on link "Actions" at bounding box center [447, 192] width 22 height 7
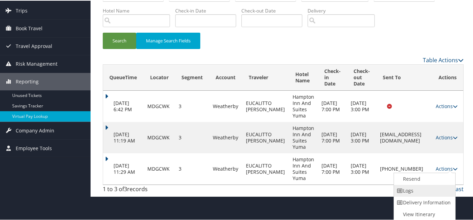
click at [425, 192] on link "Logs" at bounding box center [424, 191] width 60 height 12
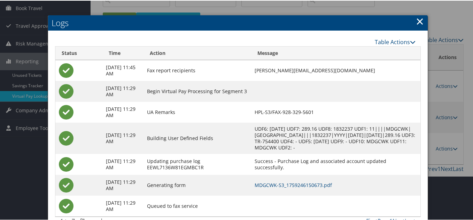
scroll to position [13, 0]
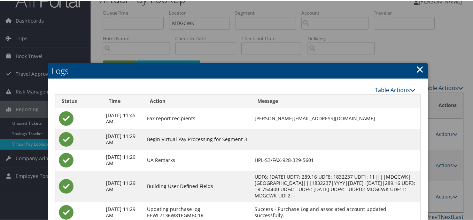
click at [416, 69] on link "×" at bounding box center [420, 69] width 8 height 14
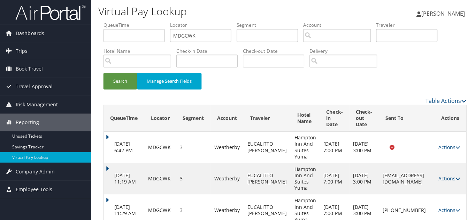
scroll to position [0, 0]
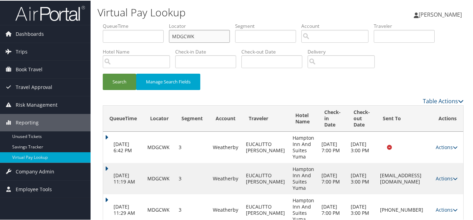
drag, startPoint x: 200, startPoint y: 40, endPoint x: 131, endPoint y: 44, distance: 69.4
click at [139, 22] on ul "QueueTime Locator MDGCWK Segment Account Traveler Hotel Name Check-in Date Chec…" at bounding box center [283, 22] width 361 height 0
paste input "IQZVI"
click at [103, 73] on button "Search" at bounding box center [119, 81] width 33 height 16
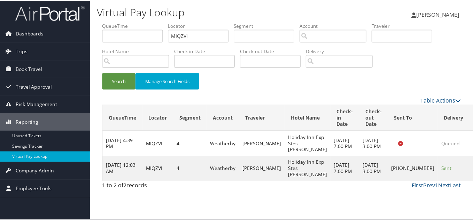
scroll to position [19, 0]
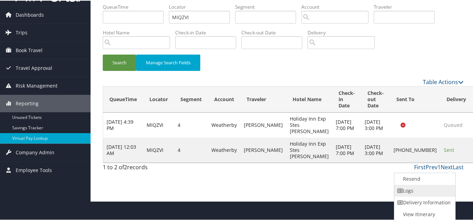
click at [423, 193] on link "Logs" at bounding box center [424, 191] width 60 height 12
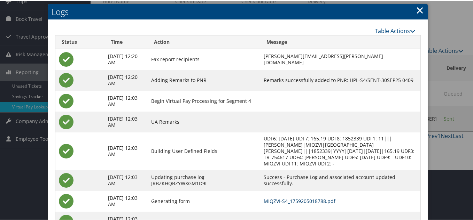
scroll to position [0, 0]
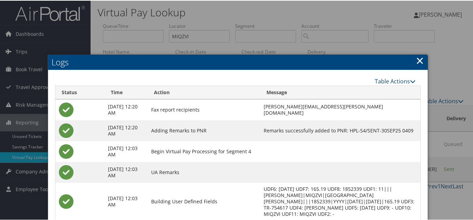
click at [419, 61] on link "×" at bounding box center [420, 60] width 8 height 14
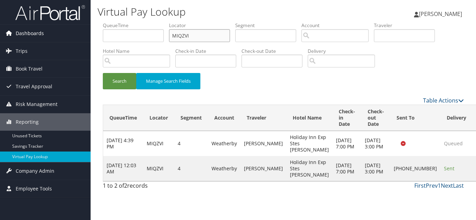
drag, startPoint x: 194, startPoint y: 34, endPoint x: 29, endPoint y: 34, distance: 165.5
click at [31, 34] on div "Dashboards AirPortal 360™ (Manager) My Travel Dashboard Trips Airtinerary® Look…" at bounding box center [238, 110] width 476 height 220
paste input "DFUJQZ"
click at [103, 73] on button "Search" at bounding box center [119, 81] width 33 height 16
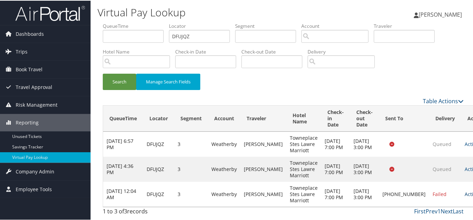
click at [465, 192] on link "Actions" at bounding box center [476, 194] width 22 height 7
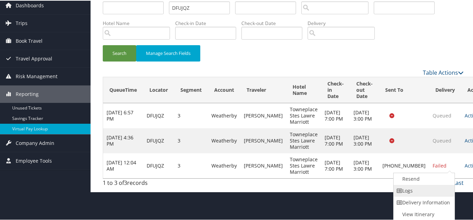
click at [417, 189] on link "Logs" at bounding box center [424, 191] width 60 height 12
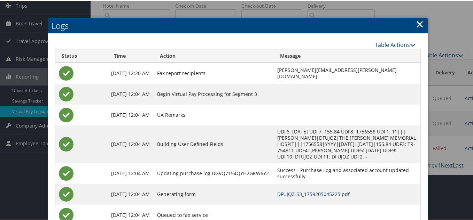
scroll to position [1, 0]
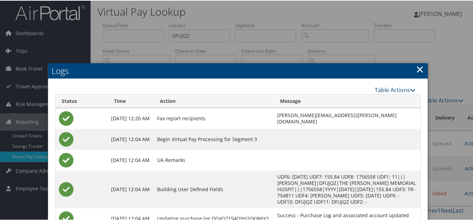
click at [419, 68] on link "×" at bounding box center [420, 69] width 8 height 14
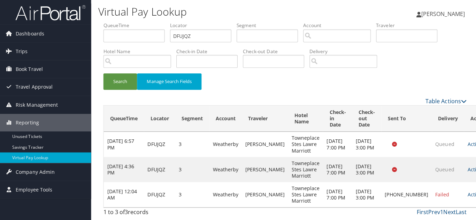
scroll to position [0, 0]
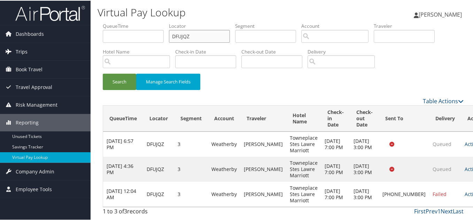
drag, startPoint x: 204, startPoint y: 37, endPoint x: 20, endPoint y: 42, distance: 184.0
click at [20, 42] on div "Dashboards AirPortal 360™ (Manager) My Travel Dashboard Trips Airtinerary® Look…" at bounding box center [238, 110] width 476 height 220
paste input "GIRJVG"
click at [103, 73] on button "Search" at bounding box center [119, 81] width 33 height 16
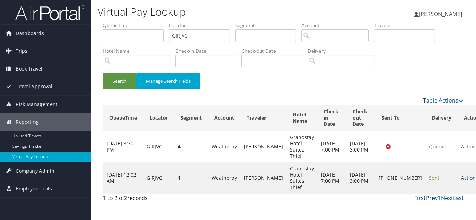
click at [461, 179] on link "Actions" at bounding box center [472, 178] width 22 height 7
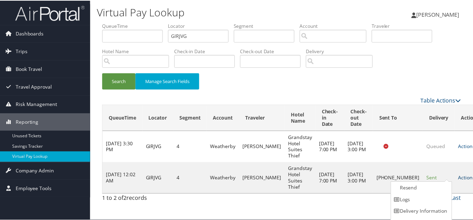
scroll to position [10, 0]
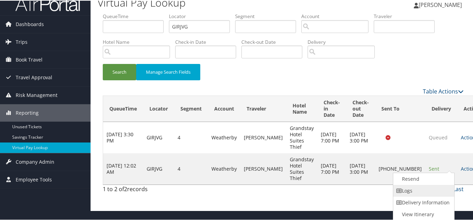
click at [426, 192] on link "Logs" at bounding box center [423, 191] width 60 height 12
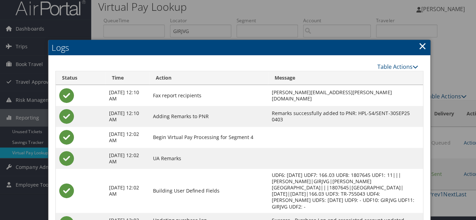
scroll to position [0, 0]
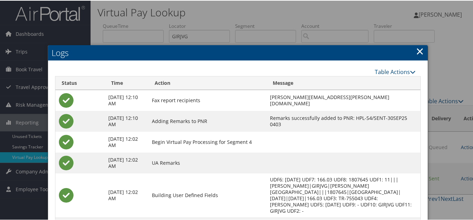
click at [418, 51] on link "×" at bounding box center [420, 51] width 8 height 14
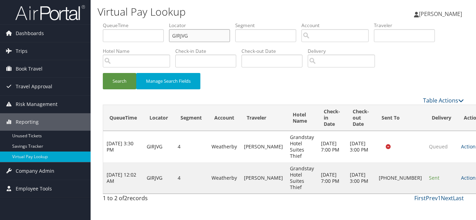
drag, startPoint x: 162, startPoint y: 39, endPoint x: 128, endPoint y: 39, distance: 34.1
click at [132, 22] on ul "QueueTime Locator GIRJVG Segment Account Traveler Hotel Name Check-in Date Chec…" at bounding box center [283, 22] width 361 height 0
paste input "QLIOUL"
click at [103, 73] on button "Search" at bounding box center [119, 81] width 33 height 16
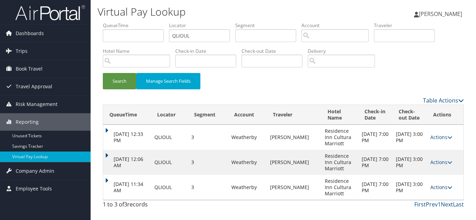
click at [435, 186] on link "Actions" at bounding box center [441, 187] width 22 height 7
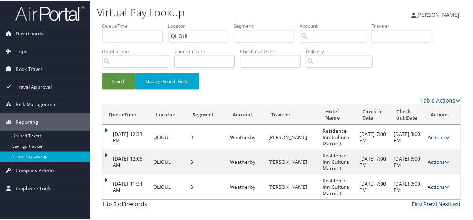
scroll to position [14, 0]
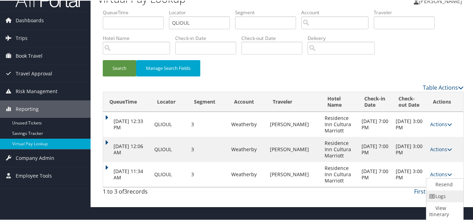
click at [440, 195] on link "Logs" at bounding box center [443, 196] width 35 height 12
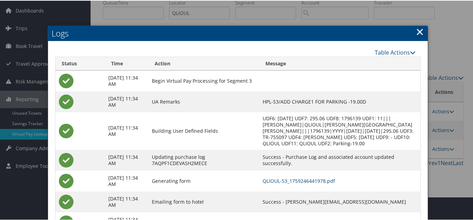
scroll to position [35, 0]
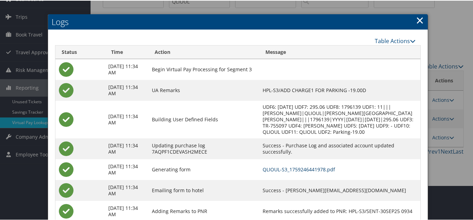
drag, startPoint x: 313, startPoint y: 171, endPoint x: 303, endPoint y: 168, distance: 11.1
click at [418, 24] on link "×" at bounding box center [420, 20] width 8 height 14
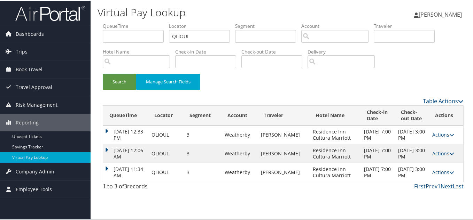
scroll to position [0, 0]
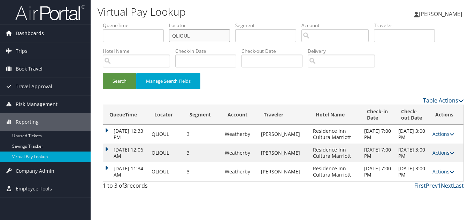
drag, startPoint x: 195, startPoint y: 35, endPoint x: 74, endPoint y: 35, distance: 121.6
click at [74, 35] on div "Dashboards AirPortal 360™ (Manager) My Travel Dashboard Trips Airtinerary® Look…" at bounding box center [238, 110] width 476 height 220
paste input "OAVZVN"
click at [103, 73] on button "Search" at bounding box center [119, 81] width 33 height 16
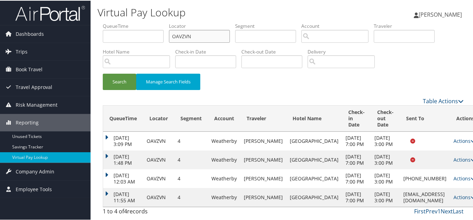
scroll to position [23, 0]
click at [454, 195] on link "Actions" at bounding box center [465, 197] width 22 height 7
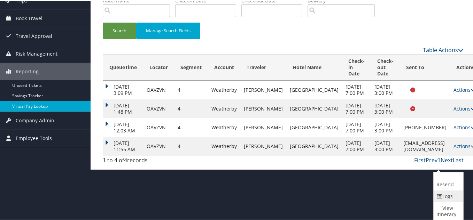
click at [449, 199] on link "Logs" at bounding box center [448, 196] width 28 height 12
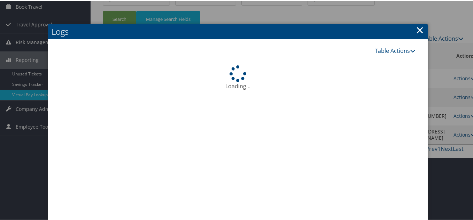
scroll to position [93, 0]
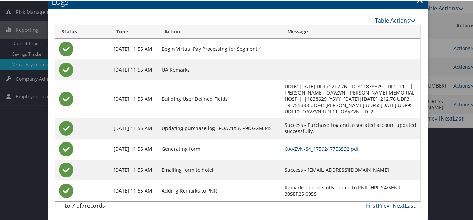
drag, startPoint x: 320, startPoint y: 149, endPoint x: 316, endPoint y: 149, distance: 4.5
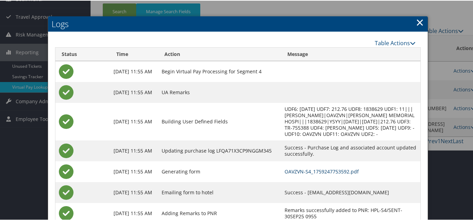
scroll to position [58, 0]
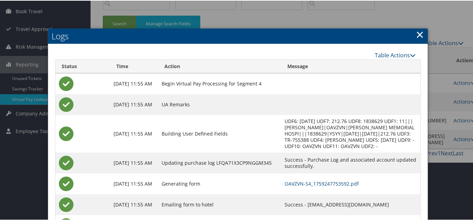
click at [420, 34] on link "×" at bounding box center [420, 34] width 8 height 14
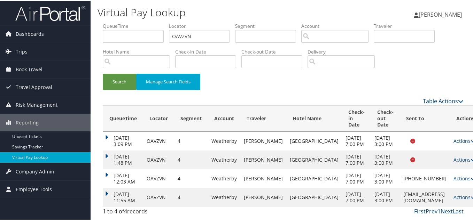
scroll to position [0, 0]
drag, startPoint x: 75, startPoint y: 38, endPoint x: 14, endPoint y: 38, distance: 61.0
click at [15, 38] on div "Dashboards AirPortal 360™ (Manager) My Travel Dashboard Trips Airtinerary® Look…" at bounding box center [238, 110] width 476 height 220
paste input "JKYZT"
click at [103, 73] on button "Search" at bounding box center [119, 81] width 33 height 16
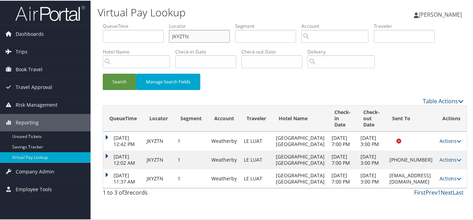
scroll to position [17, 0]
click at [447, 181] on link "Actions" at bounding box center [451, 178] width 22 height 7
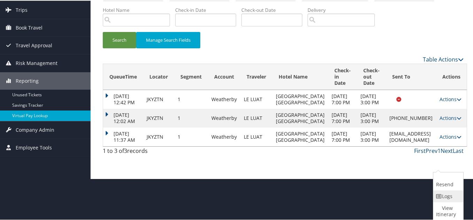
click at [447, 194] on link "Logs" at bounding box center [447, 196] width 28 height 12
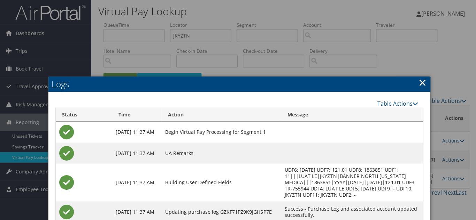
scroll to position [0, 0]
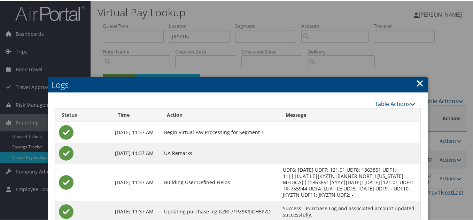
click at [416, 83] on link "×" at bounding box center [420, 83] width 8 height 14
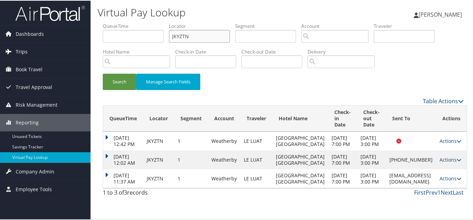
drag, startPoint x: 123, startPoint y: 40, endPoint x: 87, endPoint y: 42, distance: 36.3
click at [104, 22] on ul "QueueTime Locator JKYZTN Segment Account Traveler Hotel Name Check-in Date Chec…" at bounding box center [283, 22] width 361 height 0
paste input "DRJCF"
click at [103, 73] on button "Search" at bounding box center [119, 81] width 33 height 16
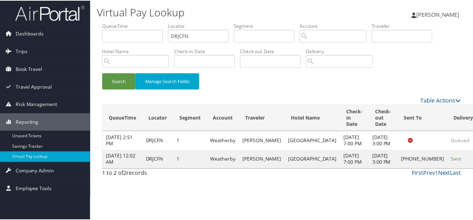
scroll to position [0, 0]
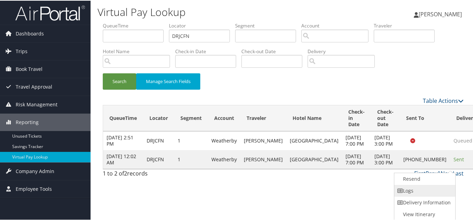
click at [426, 190] on link "Logs" at bounding box center [424, 191] width 60 height 12
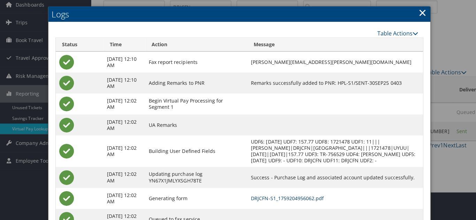
scroll to position [0, 0]
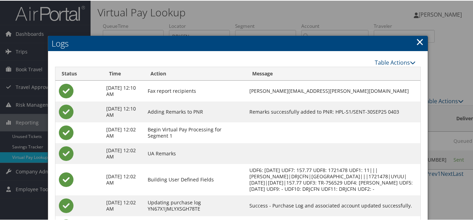
click at [419, 41] on link "×" at bounding box center [420, 41] width 8 height 14
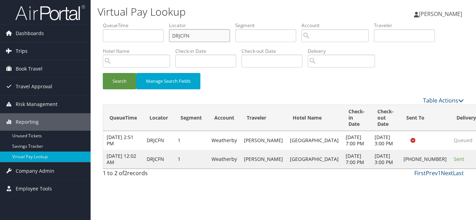
drag, startPoint x: 103, startPoint y: 46, endPoint x: 74, endPoint y: 48, distance: 29.3
click at [75, 48] on div "Dashboards AirPortal 360™ (Manager) My Travel Dashboard Trips Airtinerary® Look…" at bounding box center [238, 110] width 476 height 220
click at [103, 73] on button "Search" at bounding box center [119, 81] width 33 height 16
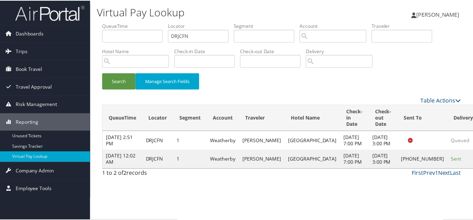
scroll to position [3, 0]
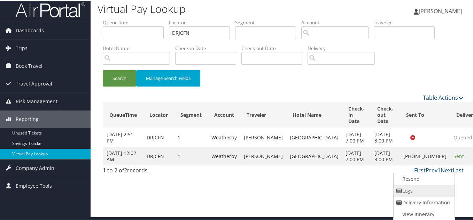
click at [427, 189] on link "Logs" at bounding box center [424, 191] width 60 height 12
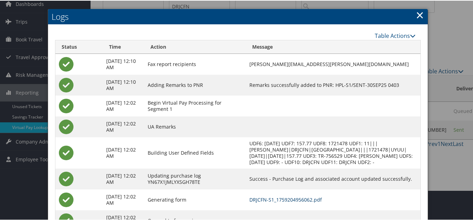
scroll to position [0, 0]
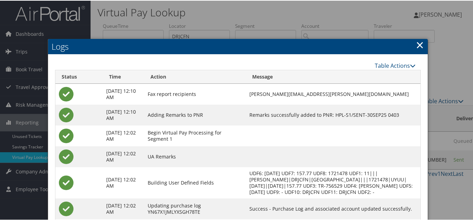
click at [419, 42] on link "×" at bounding box center [420, 44] width 8 height 14
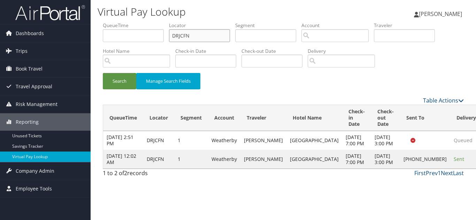
drag, startPoint x: 30, startPoint y: 29, endPoint x: 0, endPoint y: 23, distance: 30.2
click at [3, 24] on div "Dashboards AirPortal 360™ (Manager) My Travel Dashboard Trips Airtinerary® Look…" at bounding box center [238, 110] width 476 height 220
paste input "QEKXRX"
click at [103, 73] on button "Search" at bounding box center [119, 81] width 33 height 16
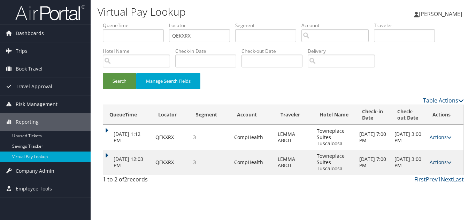
click at [436, 162] on link "Actions" at bounding box center [440, 162] width 22 height 7
click at [424, 182] on link "Logs" at bounding box center [428, 185] width 44 height 12
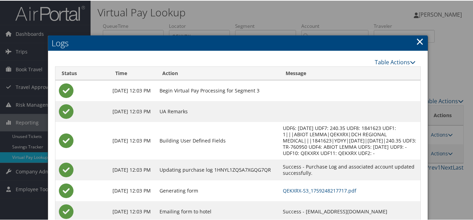
click at [416, 40] on link "×" at bounding box center [420, 41] width 8 height 14
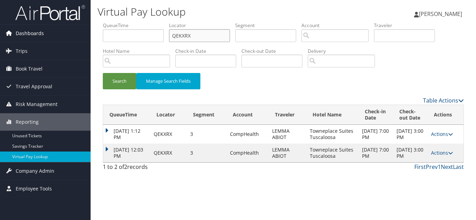
drag, startPoint x: 140, startPoint y: 33, endPoint x: 41, endPoint y: 30, distance: 99.0
click at [49, 28] on div "Dashboards AirPortal 360™ (Manager) My Travel Dashboard Trips Airtinerary® Look…" at bounding box center [238, 110] width 476 height 220
paste input "SSKGNQ"
drag, startPoint x: 203, startPoint y: 37, endPoint x: 0, endPoint y: 17, distance: 204.3
click at [0, 17] on div "Dashboards AirPortal 360™ (Manager) My Travel Dashboard Trips Airtinerary® Look…" at bounding box center [238, 110] width 476 height 220
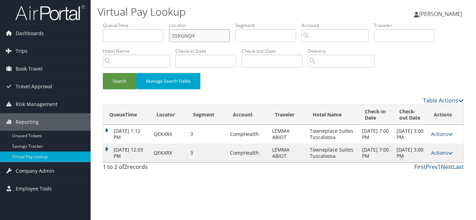
paste input "text"
click at [103, 73] on button "Search" at bounding box center [119, 81] width 33 height 16
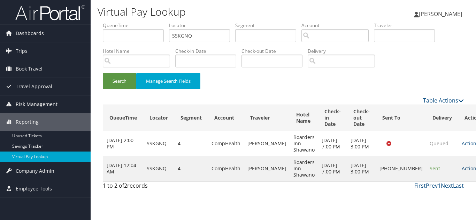
click at [462, 170] on link "Actions" at bounding box center [473, 168] width 22 height 7
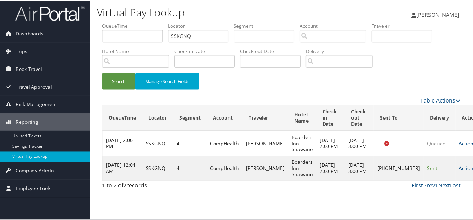
scroll to position [3, 0]
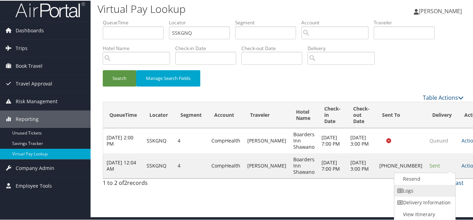
click at [436, 187] on link "Logs" at bounding box center [424, 191] width 60 height 12
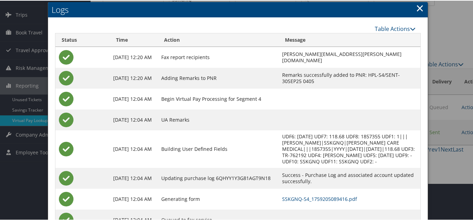
scroll to position [66, 0]
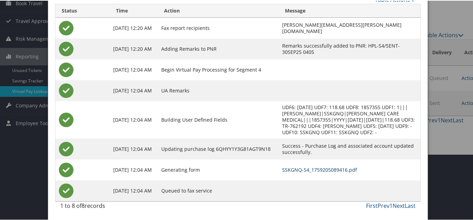
drag, startPoint x: 316, startPoint y: 170, endPoint x: 296, endPoint y: 159, distance: 23.1
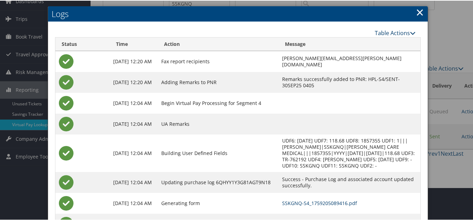
scroll to position [0, 0]
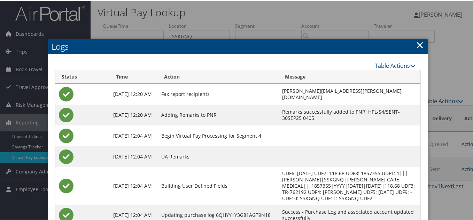
drag, startPoint x: 416, startPoint y: 46, endPoint x: 367, endPoint y: 80, distance: 59.5
click at [417, 46] on link "×" at bounding box center [420, 44] width 8 height 14
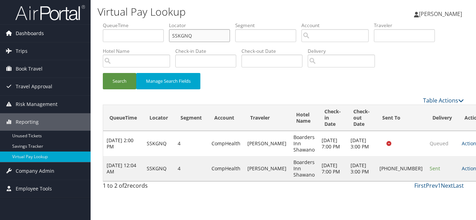
drag, startPoint x: 200, startPoint y: 36, endPoint x: 71, endPoint y: 36, distance: 128.9
click at [71, 36] on div "Dashboards AirPortal 360™ (Manager) My Travel Dashboard Trips Airtinerary® Look…" at bounding box center [238, 110] width 476 height 220
paste input "TR-767763"
click at [103, 73] on button "Search" at bounding box center [119, 81] width 33 height 16
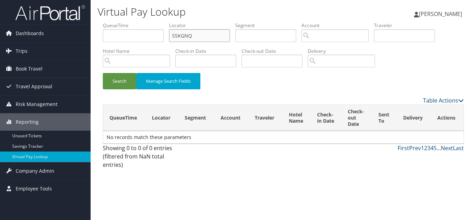
click at [197, 38] on input "SSKGNQ" at bounding box center [199, 35] width 61 height 13
paste input "GMKSII"
click at [103, 73] on button "Search" at bounding box center [119, 81] width 33 height 16
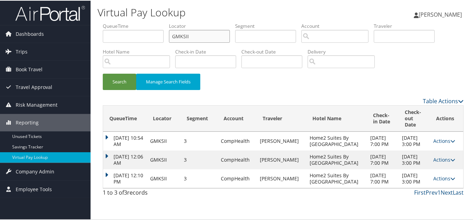
scroll to position [11, 0]
click at [438, 181] on link "Actions" at bounding box center [444, 178] width 22 height 7
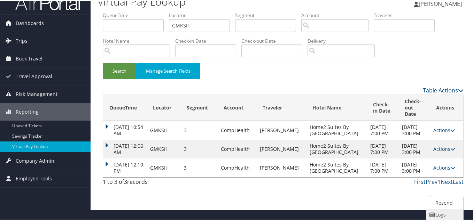
scroll to position [29, 0]
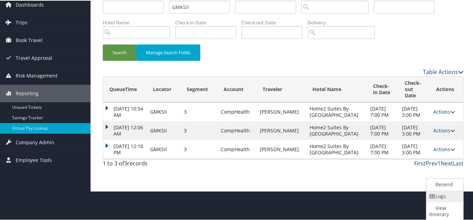
click at [442, 195] on link "Logs" at bounding box center [443, 196] width 35 height 12
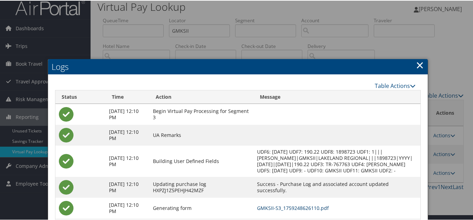
scroll to position [1, 0]
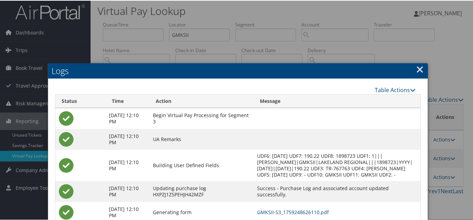
click at [418, 69] on link "×" at bounding box center [420, 69] width 8 height 14
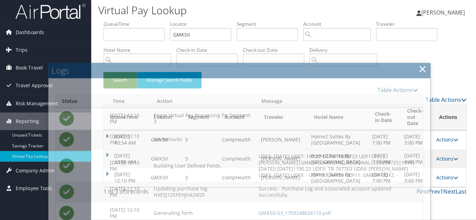
scroll to position [0, 0]
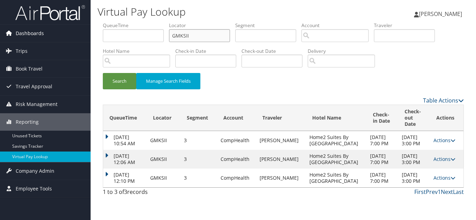
drag, startPoint x: 137, startPoint y: 34, endPoint x: 45, endPoint y: 34, distance: 91.6
click at [51, 34] on div "Dashboards AirPortal 360™ (Manager) My Travel Dashboard Trips Airtinerary® Look…" at bounding box center [238, 110] width 476 height 220
paste input "AQLWST"
click at [103, 73] on button "Search" at bounding box center [119, 81] width 33 height 16
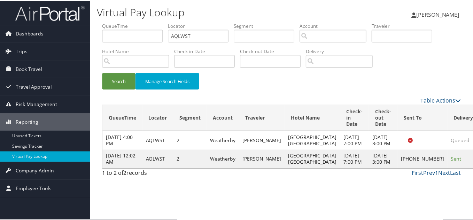
scroll to position [3, 0]
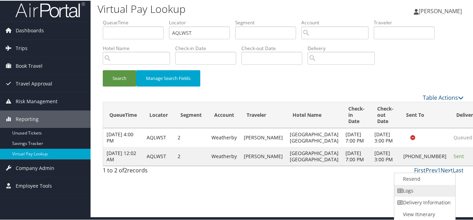
click at [435, 186] on link "Logs" at bounding box center [424, 191] width 60 height 12
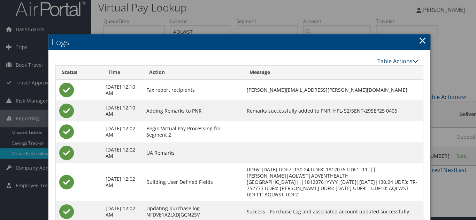
scroll to position [0, 0]
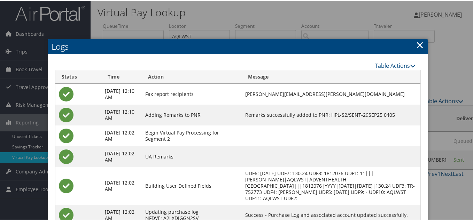
drag, startPoint x: 417, startPoint y: 47, endPoint x: 425, endPoint y: 50, distance: 8.0
click at [417, 47] on link "×" at bounding box center [420, 44] width 8 height 14
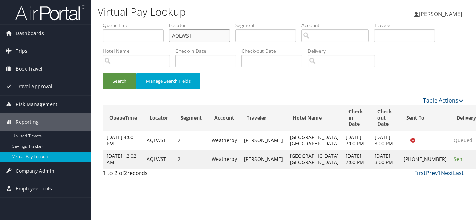
drag, startPoint x: 190, startPoint y: 38, endPoint x: 127, endPoint y: 31, distance: 63.0
click at [127, 22] on ul "QueueTime Locator AQLWST Segment Account Traveler Hotel Name Check-in Date Chec…" at bounding box center [283, 22] width 361 height 0
paste input "UGYHMM"
click at [103, 73] on button "Search" at bounding box center [119, 81] width 33 height 16
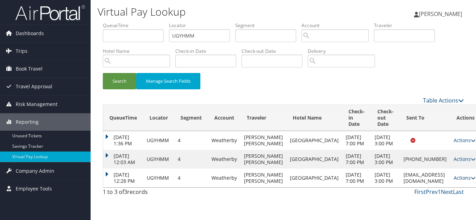
click at [454, 181] on link "Actions" at bounding box center [465, 178] width 22 height 7
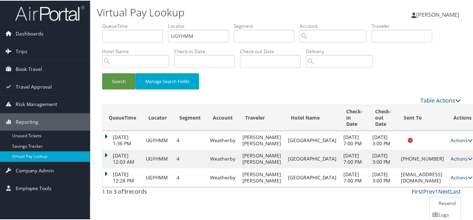
scroll to position [26, 0]
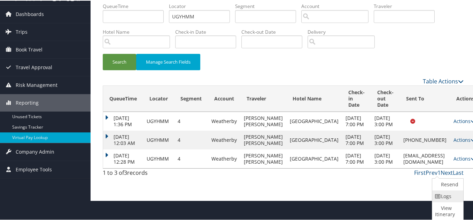
click at [438, 196] on icon at bounding box center [438, 196] width 6 height 5
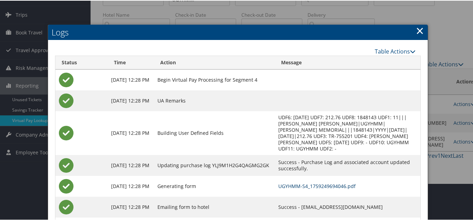
scroll to position [68, 0]
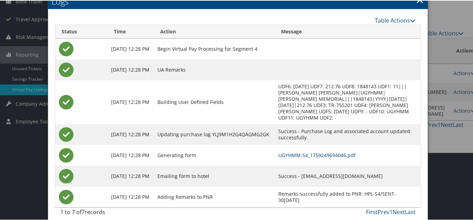
drag, startPoint x: 309, startPoint y: 148, endPoint x: 305, endPoint y: 148, distance: 3.8
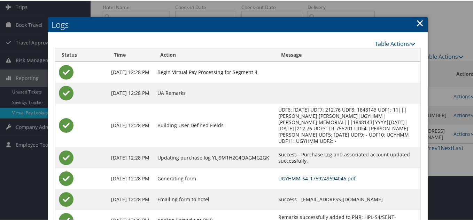
scroll to position [33, 0]
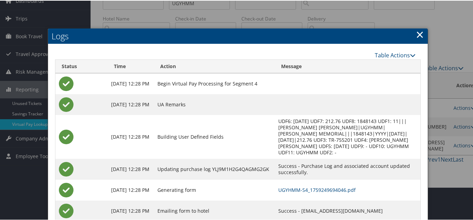
click at [417, 34] on link "×" at bounding box center [420, 34] width 8 height 14
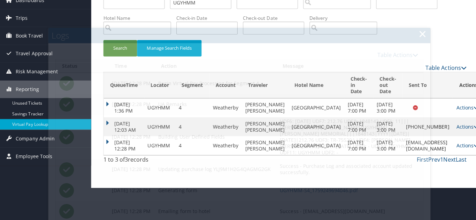
scroll to position [0, 0]
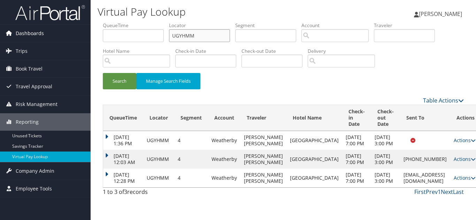
drag, startPoint x: 122, startPoint y: 39, endPoint x: 83, endPoint y: 39, distance: 39.0
click at [85, 39] on div "Dashboards AirPortal 360™ (Manager) My Travel Dashboard Trips Airtinerary® Look…" at bounding box center [238, 110] width 476 height 220
paste input "WGOBJN"
click at [103, 73] on button "Search" at bounding box center [119, 81] width 33 height 16
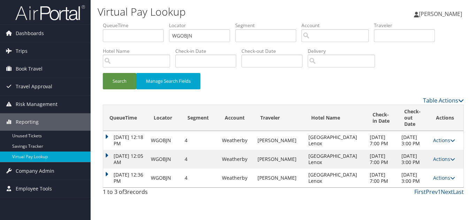
click at [445, 181] on link "Actions" at bounding box center [444, 178] width 22 height 7
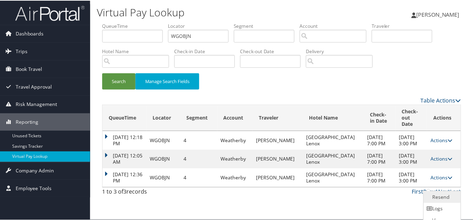
scroll to position [14, 0]
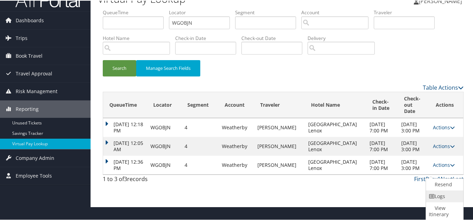
click at [444, 194] on link "Logs" at bounding box center [444, 196] width 36 height 12
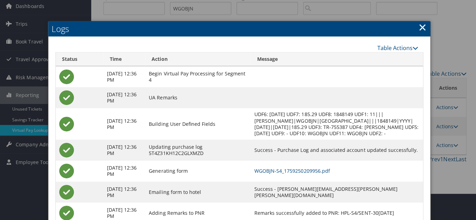
scroll to position [0, 0]
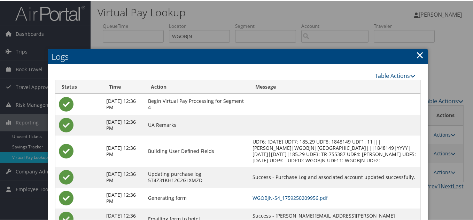
click at [418, 56] on link "×" at bounding box center [420, 54] width 8 height 14
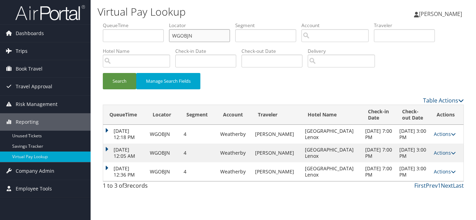
drag, startPoint x: 187, startPoint y: 38, endPoint x: 38, endPoint y: 43, distance: 148.8
click at [40, 42] on div "Dashboards AirPortal 360™ (Manager) My Travel Dashboard Trips Airtinerary® Look…" at bounding box center [238, 110] width 476 height 220
paste input "JKYZT"
click at [103, 73] on button "Search" at bounding box center [119, 81] width 33 height 16
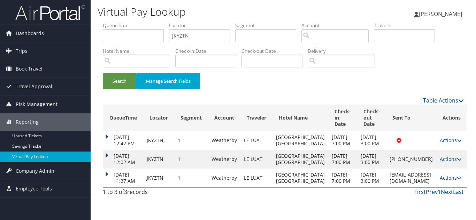
click at [450, 181] on link "Actions" at bounding box center [451, 178] width 22 height 7
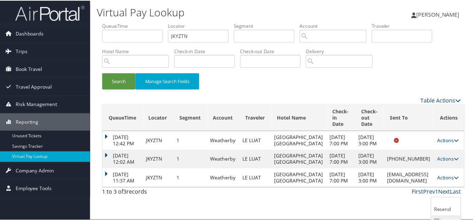
scroll to position [26, 0]
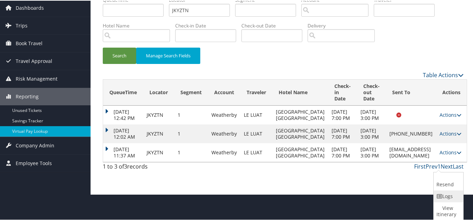
click at [449, 199] on link "Logs" at bounding box center [448, 196] width 28 height 12
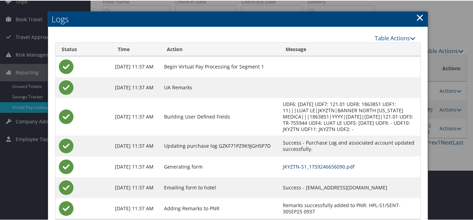
scroll to position [33, 0]
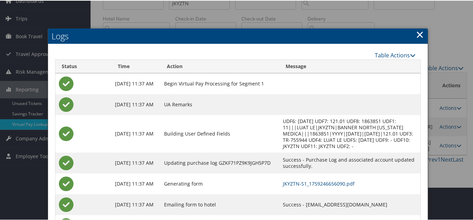
click at [419, 33] on link "×" at bounding box center [420, 34] width 8 height 14
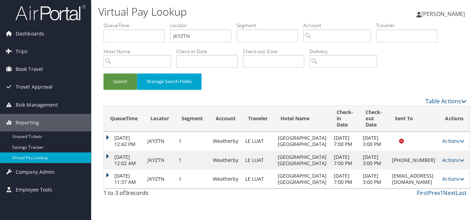
scroll to position [0, 0]
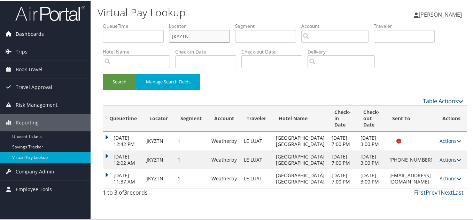
drag, startPoint x: 186, startPoint y: 38, endPoint x: 47, endPoint y: 41, distance: 139.0
click at [48, 41] on div "Dashboards AirPortal 360™ (Manager) My Travel Dashboard Trips Airtinerary® Look…" at bounding box center [238, 110] width 476 height 220
paste input "FCHBOE"
click at [103, 73] on button "Search" at bounding box center [119, 81] width 33 height 16
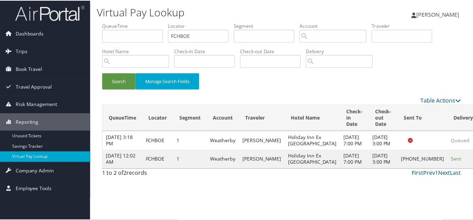
scroll to position [10, 0]
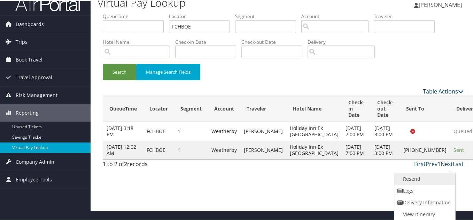
click at [421, 183] on link "Resend" at bounding box center [424, 179] width 60 height 12
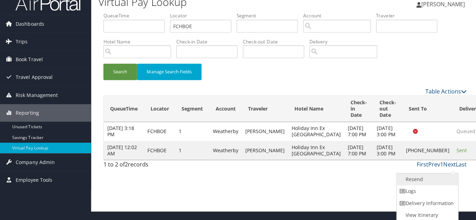
scroll to position [0, 0]
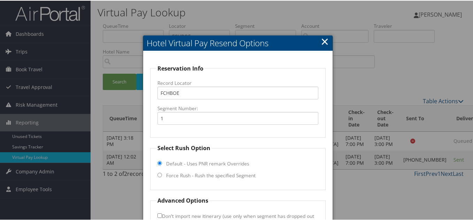
click at [322, 40] on link "×" at bounding box center [325, 41] width 8 height 14
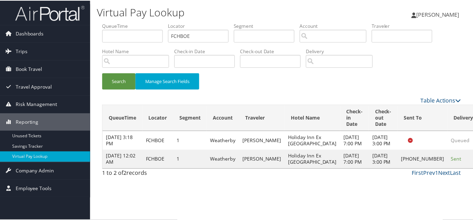
scroll to position [10, 0]
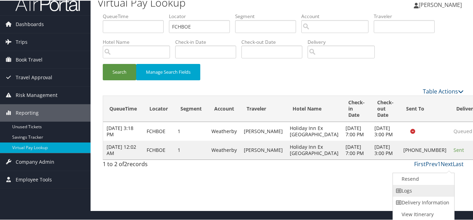
click at [428, 189] on link "Logs" at bounding box center [423, 191] width 60 height 12
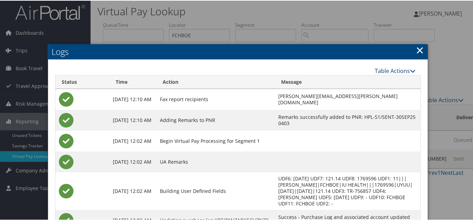
scroll to position [0, 0]
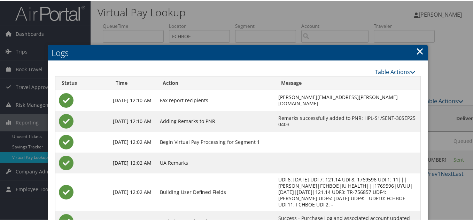
click at [416, 53] on link "×" at bounding box center [420, 51] width 8 height 14
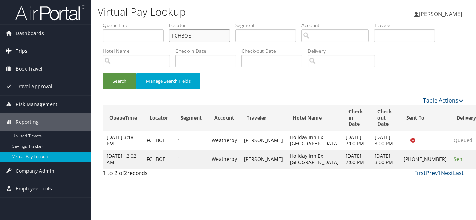
drag, startPoint x: 163, startPoint y: 37, endPoint x: 73, endPoint y: 45, distance: 90.6
click at [103, 42] on form "QueueTime Locator FCHBOE Segment Account Traveler Hotel Name Check-in Date Chec…" at bounding box center [283, 59] width 361 height 75
paste input "AJDFPF"
click at [103, 73] on button "Search" at bounding box center [119, 81] width 33 height 16
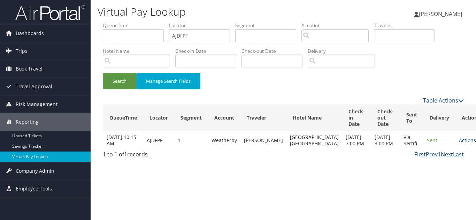
click at [459, 144] on link "Actions" at bounding box center [470, 140] width 22 height 7
click at [432, 169] on link "Logs" at bounding box center [433, 169] width 44 height 12
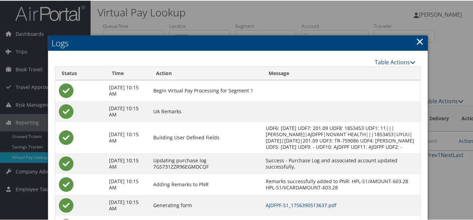
click at [419, 39] on link "×" at bounding box center [420, 41] width 8 height 14
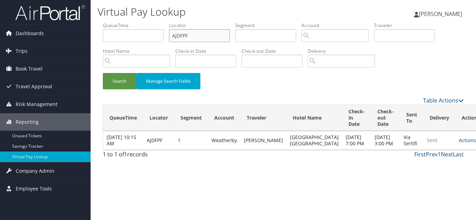
drag, startPoint x: 196, startPoint y: 34, endPoint x: 14, endPoint y: 16, distance: 183.5
click at [14, 16] on div "Dashboards AirPortal 360™ (Manager) My Travel Dashboard Trips Airtinerary® Look…" at bounding box center [238, 110] width 476 height 220
paste input "TR-761096"
click at [103, 73] on button "Search" at bounding box center [119, 81] width 33 height 16
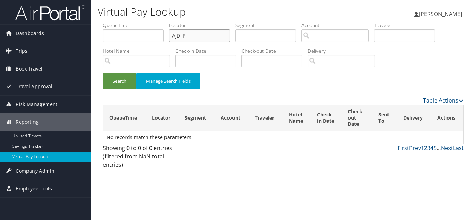
click at [204, 39] on input "AJDFPF" at bounding box center [199, 35] width 61 height 13
paste input "ETVDLY"
click at [103, 73] on button "Search" at bounding box center [119, 81] width 33 height 16
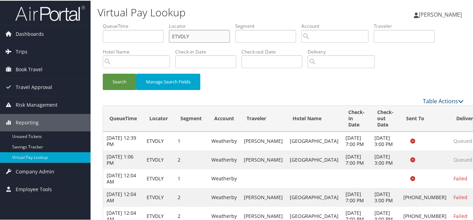
scroll to position [55, 0]
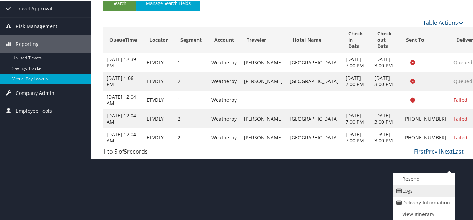
click at [415, 187] on link "Logs" at bounding box center [423, 191] width 60 height 12
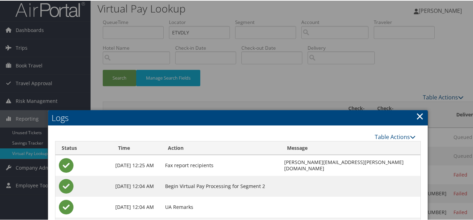
scroll to position [0, 0]
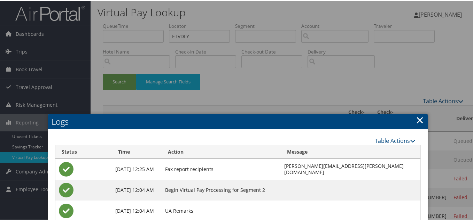
click at [417, 119] on link "×" at bounding box center [420, 120] width 8 height 14
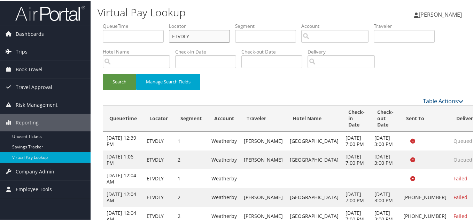
drag, startPoint x: 164, startPoint y: 36, endPoint x: 69, endPoint y: 44, distance: 95.7
click at [103, 22] on ul "QueueTime Locator ETVDLY Segment Account Traveler Hotel Name Check-in Date Chec…" at bounding box center [283, 22] width 361 height 0
paste input "NZGEZ"
click at [103, 73] on button "Search" at bounding box center [119, 81] width 33 height 16
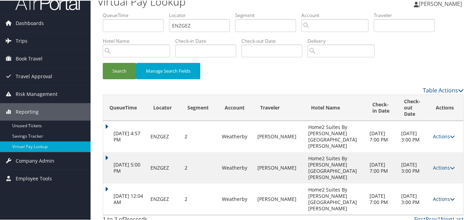
click at [441, 195] on link "Actions" at bounding box center [444, 198] width 22 height 7
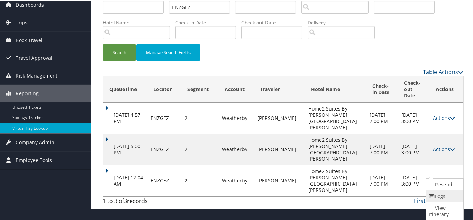
click at [444, 196] on link "Logs" at bounding box center [444, 196] width 36 height 12
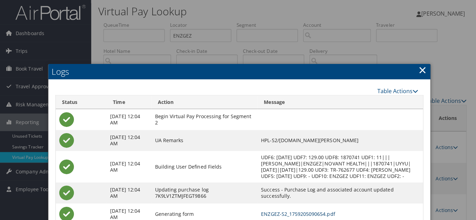
scroll to position [0, 0]
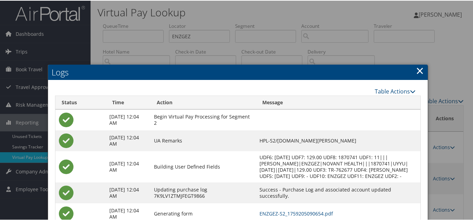
click at [422, 69] on h2 "Logs" at bounding box center [238, 71] width 380 height 15
click at [418, 71] on link "×" at bounding box center [420, 70] width 8 height 14
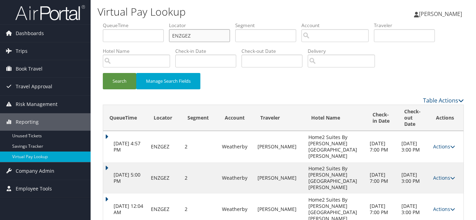
drag, startPoint x: 207, startPoint y: 39, endPoint x: 0, endPoint y: 22, distance: 207.3
click at [0, 22] on div "Dashboards AirPortal 360™ (Manager) My Travel Dashboard Trips Airtinerary® Look…" at bounding box center [238, 119] width 476 height 238
paste input "QXWNKE"
click at [103, 73] on button "Search" at bounding box center [119, 81] width 33 height 16
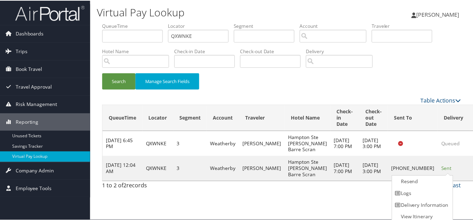
scroll to position [3, 0]
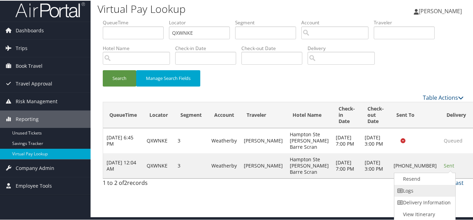
click at [422, 189] on link "Logs" at bounding box center [424, 191] width 60 height 12
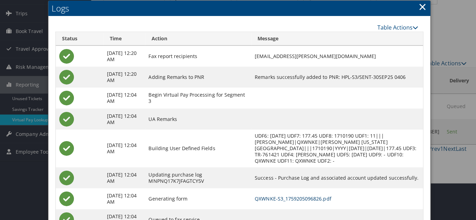
scroll to position [0, 0]
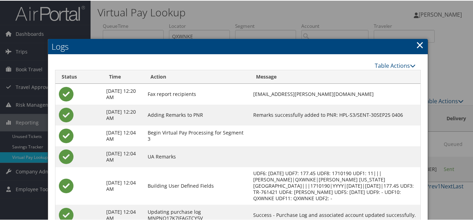
click at [417, 44] on link "×" at bounding box center [420, 44] width 8 height 14
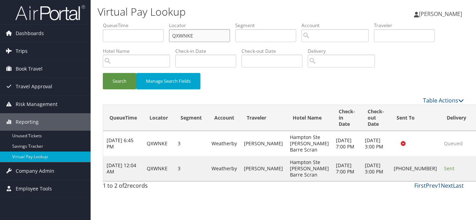
drag, startPoint x: 183, startPoint y: 41, endPoint x: 58, endPoint y: 51, distance: 125.1
click at [67, 47] on div "Dashboards AirPortal 360™ (Manager) My Travel Dashboard Trips Airtinerary® Look…" at bounding box center [238, 110] width 476 height 220
paste input "WYHBSP"
click at [103, 73] on button "Search" at bounding box center [119, 81] width 33 height 16
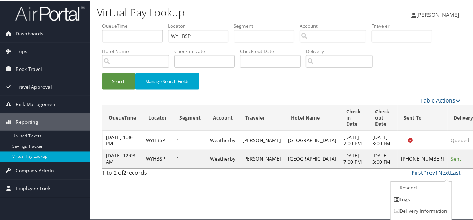
scroll to position [10, 0]
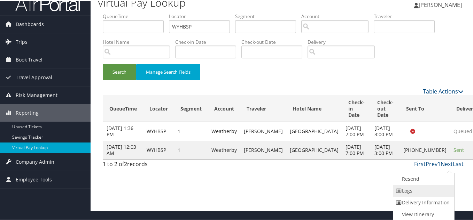
click at [424, 187] on link "Logs" at bounding box center [423, 191] width 60 height 12
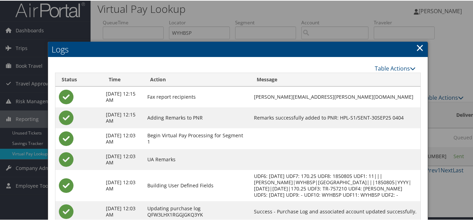
scroll to position [3, 0]
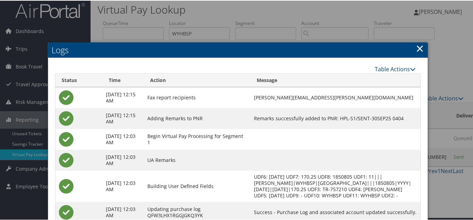
click at [417, 49] on link "×" at bounding box center [420, 48] width 8 height 14
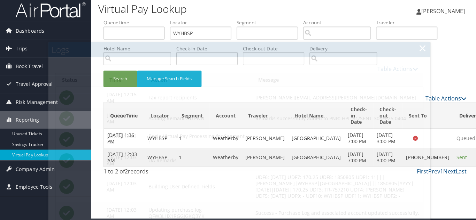
scroll to position [0, 0]
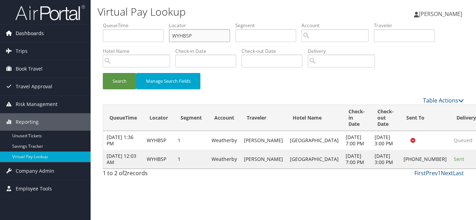
drag, startPoint x: 196, startPoint y: 36, endPoint x: 34, endPoint y: 39, distance: 162.0
click at [71, 36] on div "Dashboards AirPortal 360™ (Manager) My Travel Dashboard Trips Airtinerary® Look…" at bounding box center [238, 110] width 476 height 220
paste input "FJKZMZ"
click at [103, 73] on button "Search" at bounding box center [119, 81] width 33 height 16
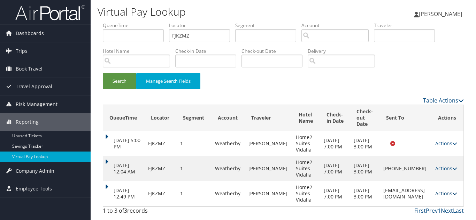
click at [450, 195] on link "Actions" at bounding box center [446, 194] width 22 height 7
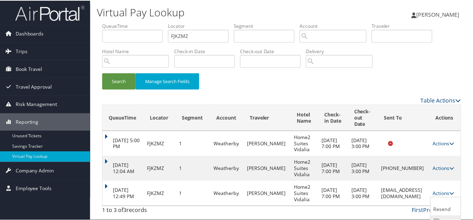
scroll to position [26, 0]
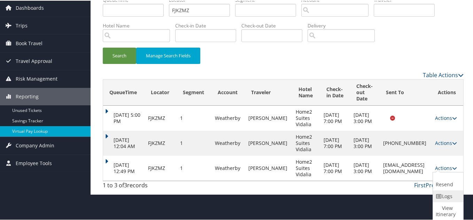
click at [443, 195] on link "Logs" at bounding box center [447, 196] width 29 height 12
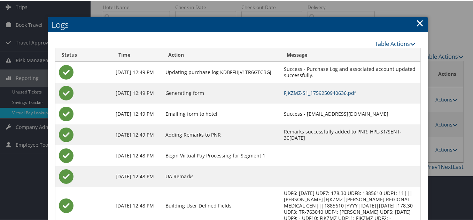
scroll to position [5, 0]
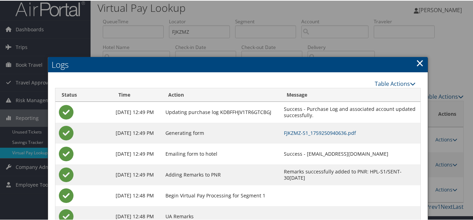
click at [419, 63] on link "×" at bounding box center [420, 62] width 8 height 14
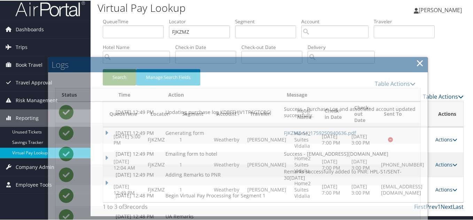
scroll to position [0, 0]
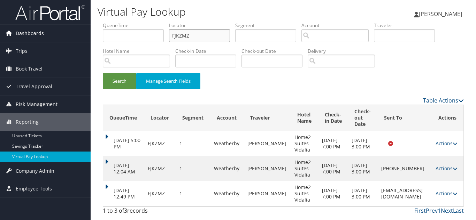
drag, startPoint x: 59, startPoint y: 32, endPoint x: 50, endPoint y: 32, distance: 8.4
click at [53, 32] on div "Dashboards AirPortal 360™ (Manager) My Travel Dashboard Trips Airtinerary® Look…" at bounding box center [238, 110] width 476 height 220
paste input "AWEKSR"
click at [103, 73] on button "Search" at bounding box center [119, 81] width 33 height 16
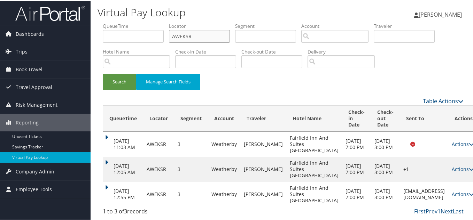
scroll to position [17, 0]
click at [452, 194] on link "Actions" at bounding box center [463, 194] width 22 height 7
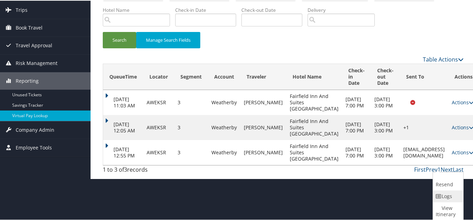
click at [451, 196] on link "Logs" at bounding box center [447, 196] width 29 height 12
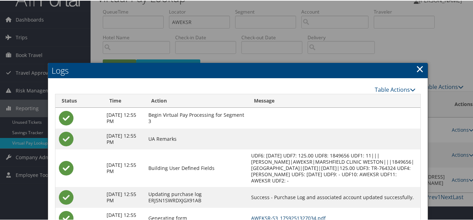
scroll to position [14, 0]
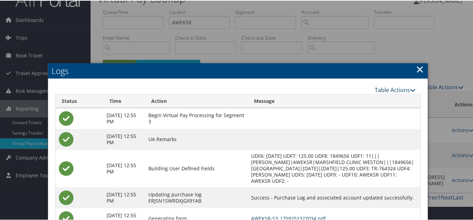
click at [419, 69] on link "×" at bounding box center [420, 69] width 8 height 14
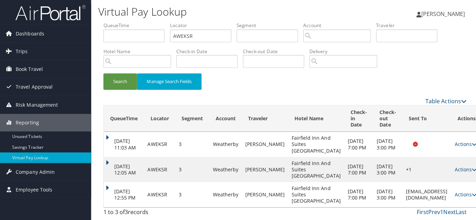
scroll to position [0, 0]
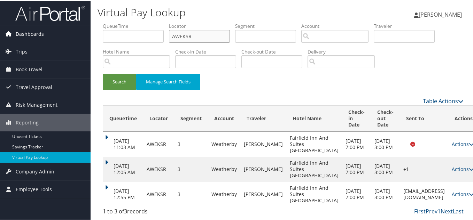
drag, startPoint x: 102, startPoint y: 36, endPoint x: 68, endPoint y: 34, distance: 33.5
click at [72, 34] on div "Dashboards AirPortal 360™ (Manager) My Travel Dashboard Trips Airtinerary® Look…" at bounding box center [238, 110] width 476 height 220
paste input "QEGUTZ"
click at [103, 73] on button "Search" at bounding box center [119, 81] width 33 height 16
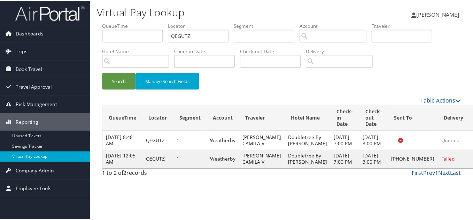
scroll to position [0, 0]
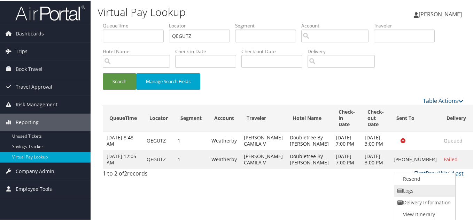
click at [420, 191] on link "Logs" at bounding box center [424, 191] width 60 height 12
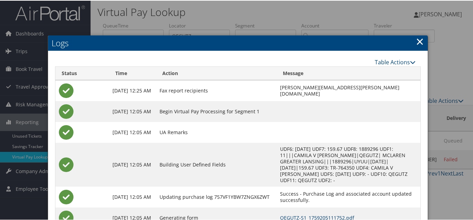
scroll to position [0, 0]
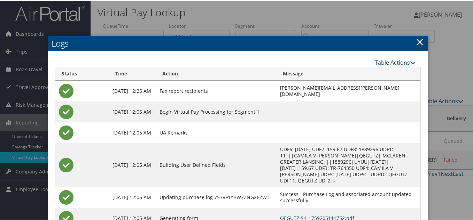
click at [416, 41] on link "×" at bounding box center [420, 41] width 8 height 14
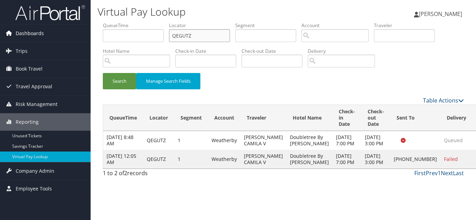
drag, startPoint x: 194, startPoint y: 37, endPoint x: 55, endPoint y: 39, distance: 139.4
click at [55, 39] on div "Dashboards AirPortal 360™ (Manager) My Travel Dashboard Trips Airtinerary® Look…" at bounding box center [238, 110] width 476 height 220
paste input "LVNWHX"
click at [103, 73] on button "Search" at bounding box center [119, 81] width 33 height 16
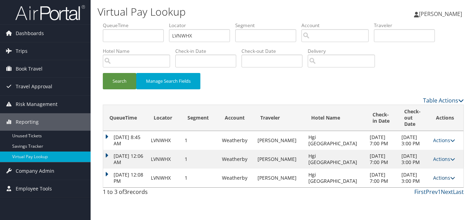
click at [440, 175] on link "Actions" at bounding box center [444, 178] width 22 height 7
click at [429, 191] on link "Logs" at bounding box center [427, 194] width 44 height 12
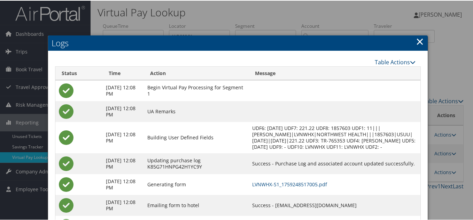
click at [418, 42] on link "×" at bounding box center [420, 41] width 8 height 14
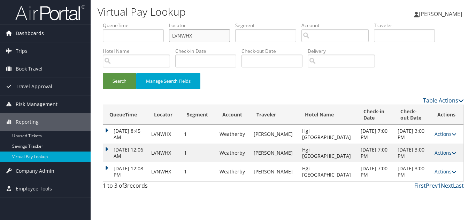
drag, startPoint x: 198, startPoint y: 39, endPoint x: 83, endPoint y: 37, distance: 114.6
click at [85, 37] on div "Dashboards AirPortal 360™ (Manager) My Travel Dashboard Trips Airtinerary® Look…" at bounding box center [238, 110] width 476 height 220
paste input "JETAJD"
click at [103, 73] on button "Search" at bounding box center [119, 81] width 33 height 16
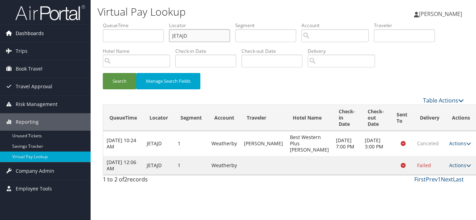
drag, startPoint x: 196, startPoint y: 36, endPoint x: 60, endPoint y: 37, distance: 136.2
click at [68, 35] on div "Dashboards AirPortal 360™ (Manager) My Travel Dashboard Trips Airtinerary® Look…" at bounding box center [238, 110] width 476 height 220
paste input "CNYBST"
click at [103, 73] on button "Search" at bounding box center [119, 81] width 33 height 16
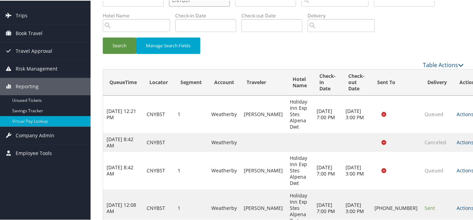
scroll to position [86, 0]
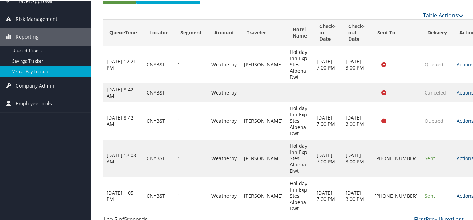
click at [457, 192] on link "Actions" at bounding box center [468, 195] width 22 height 7
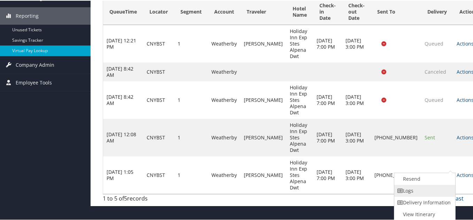
click at [423, 192] on link "Logs" at bounding box center [424, 191] width 60 height 12
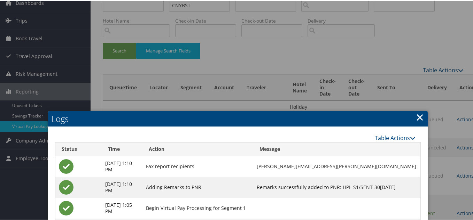
scroll to position [30, 0]
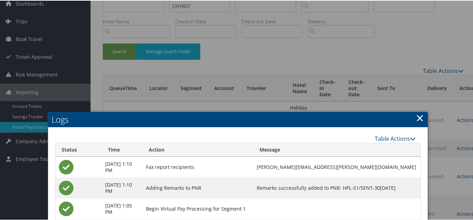
click at [417, 119] on link "×" at bounding box center [420, 117] width 8 height 14
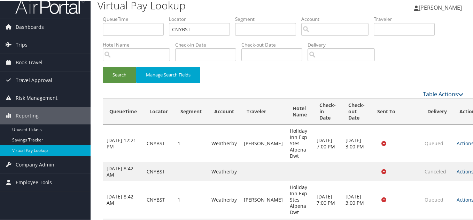
scroll to position [0, 0]
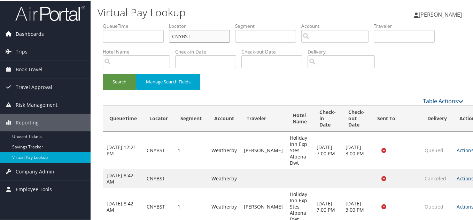
drag, startPoint x: 181, startPoint y: 37, endPoint x: 42, endPoint y: 26, distance: 140.1
click at [42, 26] on div "Dashboards AirPortal 360™ (Manager) My Travel Dashboard Trips Airtinerary® Look…" at bounding box center [238, 156] width 476 height 313
paste input "SPGOHV"
click at [103, 73] on button "Search" at bounding box center [119, 81] width 33 height 16
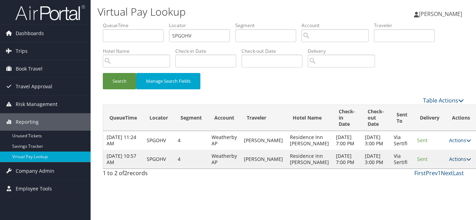
click at [449, 163] on link "Actions" at bounding box center [460, 159] width 22 height 7
click at [433, 197] on link "Logs" at bounding box center [433, 200] width 44 height 12
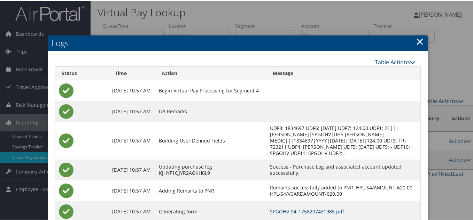
click at [417, 41] on link "×" at bounding box center [420, 41] width 8 height 14
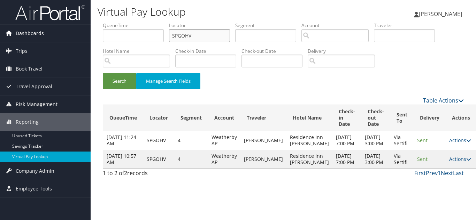
drag, startPoint x: 195, startPoint y: 36, endPoint x: 71, endPoint y: 34, distance: 124.0
click at [72, 34] on div "Dashboards AirPortal 360™ (Manager) My Travel Dashboard Trips Airtinerary® Look…" at bounding box center [238, 110] width 476 height 220
paste input "OUCBIN"
click at [103, 73] on button "Search" at bounding box center [119, 81] width 33 height 16
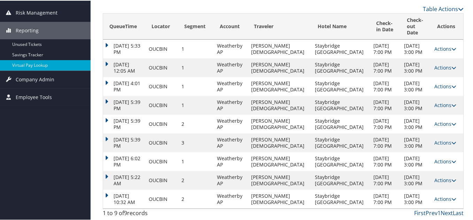
scroll to position [142, 0]
click at [439, 197] on link "Actions" at bounding box center [445, 198] width 22 height 7
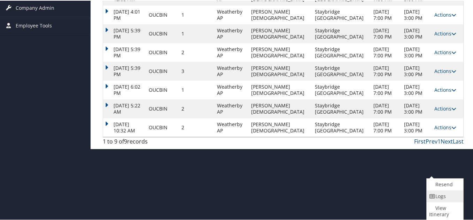
click at [442, 196] on link "Logs" at bounding box center [444, 196] width 35 height 12
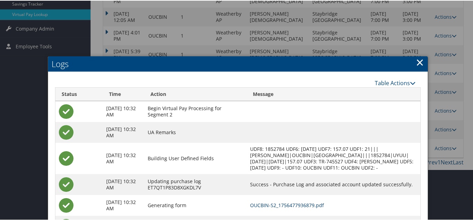
scroll to position [136, 0]
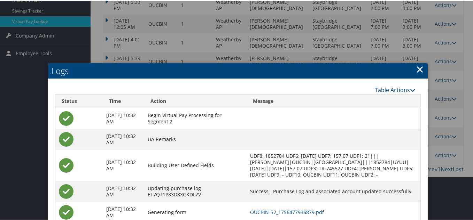
click at [417, 69] on link "×" at bounding box center [420, 69] width 8 height 14
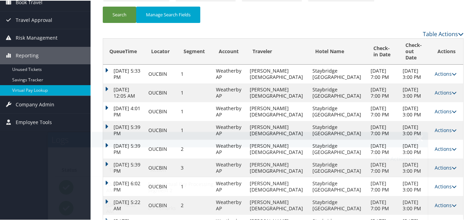
scroll to position [0, 0]
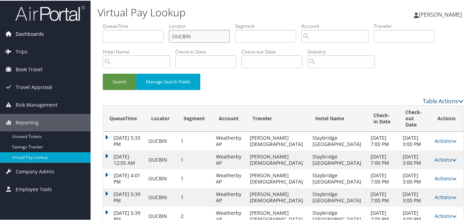
click at [38, 31] on div "Dashboards AirPortal 360™ (Manager) My Travel Dashboard Trips Airtinerary® Look…" at bounding box center [238, 156] width 476 height 313
paste input "YAJEXX"
click at [103, 73] on button "Search" at bounding box center [119, 81] width 33 height 16
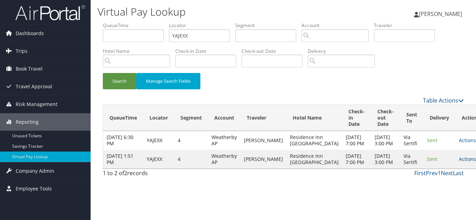
click at [459, 163] on link "Actions" at bounding box center [470, 159] width 22 height 7
click at [444, 184] on link "Resend" at bounding box center [434, 179] width 44 height 12
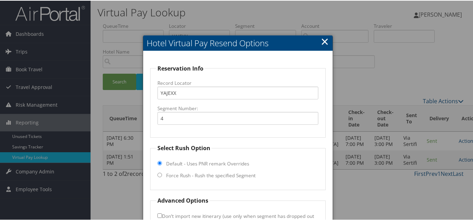
click at [317, 42] on h2 "Hotel Virtual Pay Resend Options" at bounding box center [237, 42] width 189 height 15
drag, startPoint x: 321, startPoint y: 41, endPoint x: 386, endPoint y: 58, distance: 67.2
click at [321, 41] on link "×" at bounding box center [325, 41] width 8 height 14
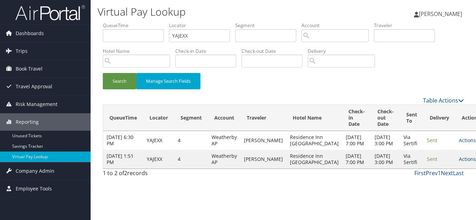
click at [459, 163] on link "Actions" at bounding box center [470, 159] width 22 height 7
click at [437, 198] on link "Logs" at bounding box center [433, 200] width 44 height 12
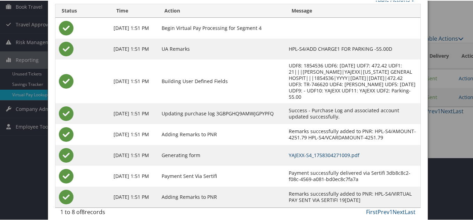
scroll to position [28, 0]
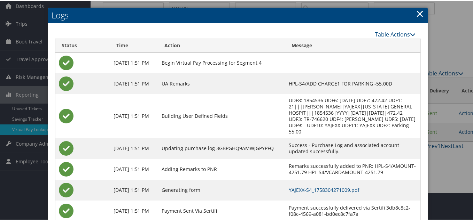
click at [418, 14] on link "×" at bounding box center [420, 13] width 8 height 14
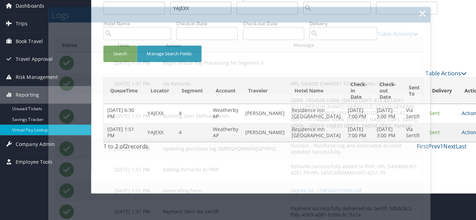
scroll to position [0, 0]
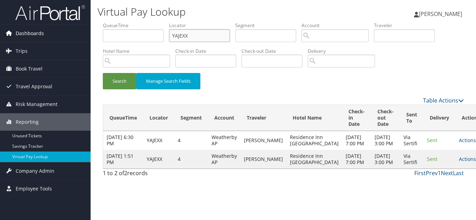
drag, startPoint x: 195, startPoint y: 37, endPoint x: 39, endPoint y: 37, distance: 155.7
click at [39, 37] on div "Dashboards AirPortal 360™ (Manager) My Travel Dashboard Trips Airtinerary® Look…" at bounding box center [238, 110] width 476 height 220
paste input "HDUDT"
click at [103, 73] on button "Search" at bounding box center [119, 81] width 33 height 16
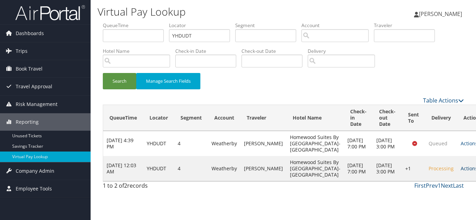
click at [460, 172] on link "Actions" at bounding box center [471, 168] width 22 height 7
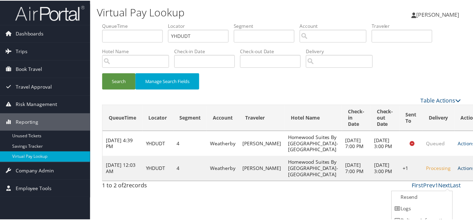
scroll to position [19, 0]
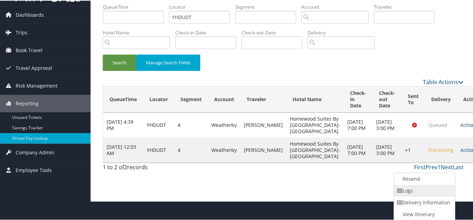
click at [413, 188] on link "Logs" at bounding box center [424, 191] width 60 height 12
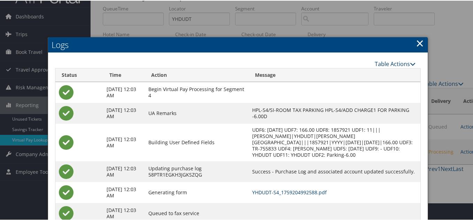
scroll to position [5, 0]
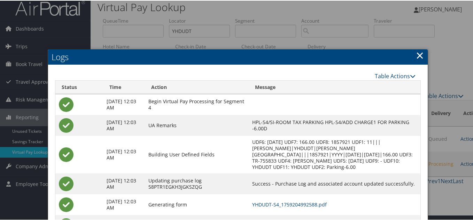
click at [416, 56] on link "×" at bounding box center [420, 55] width 8 height 14
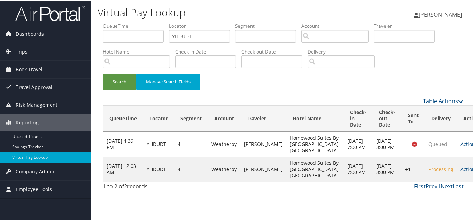
scroll to position [0, 0]
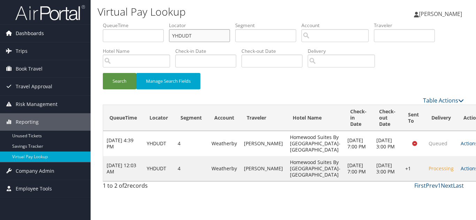
drag, startPoint x: 216, startPoint y: 40, endPoint x: 83, endPoint y: 39, distance: 132.7
click at [83, 39] on div "Dashboards AirPortal 360™ (Manager) My Travel Dashboard Trips Airtinerary® Look…" at bounding box center [238, 110] width 476 height 220
paste input "JWGSLL"
click at [103, 73] on button "Search" at bounding box center [119, 81] width 33 height 16
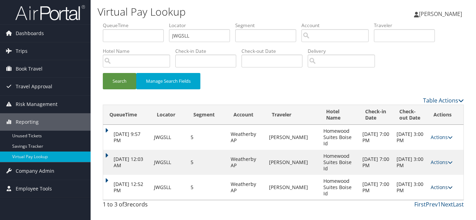
click at [440, 184] on link "Actions" at bounding box center [442, 187] width 22 height 7
click at [433, 192] on link "Logs" at bounding box center [428, 194] width 44 height 12
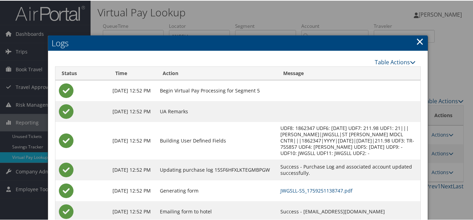
click at [419, 38] on link "×" at bounding box center [420, 41] width 8 height 14
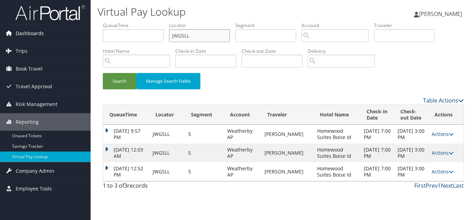
click at [82, 29] on div "Dashboards AirPortal 360™ (Manager) My Travel Dashboard Trips Airtinerary® Look…" at bounding box center [238, 110] width 476 height 220
paste input "TR-755864"
click at [199, 35] on input "JWGSLL" at bounding box center [199, 35] width 61 height 13
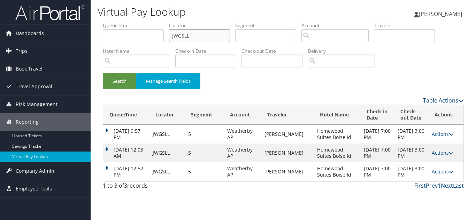
paste input "KSYMAP"
type input "KSYMAP"
click at [103, 73] on button "Search" at bounding box center [119, 81] width 33 height 16
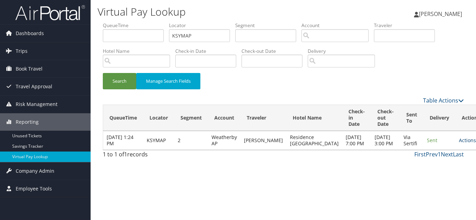
click at [459, 144] on link "Actions" at bounding box center [470, 140] width 22 height 7
click at [440, 165] on link "Logs" at bounding box center [434, 166] width 44 height 12
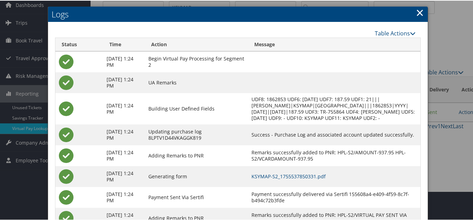
scroll to position [63, 0]
